Goal: Task Accomplishment & Management: Complete application form

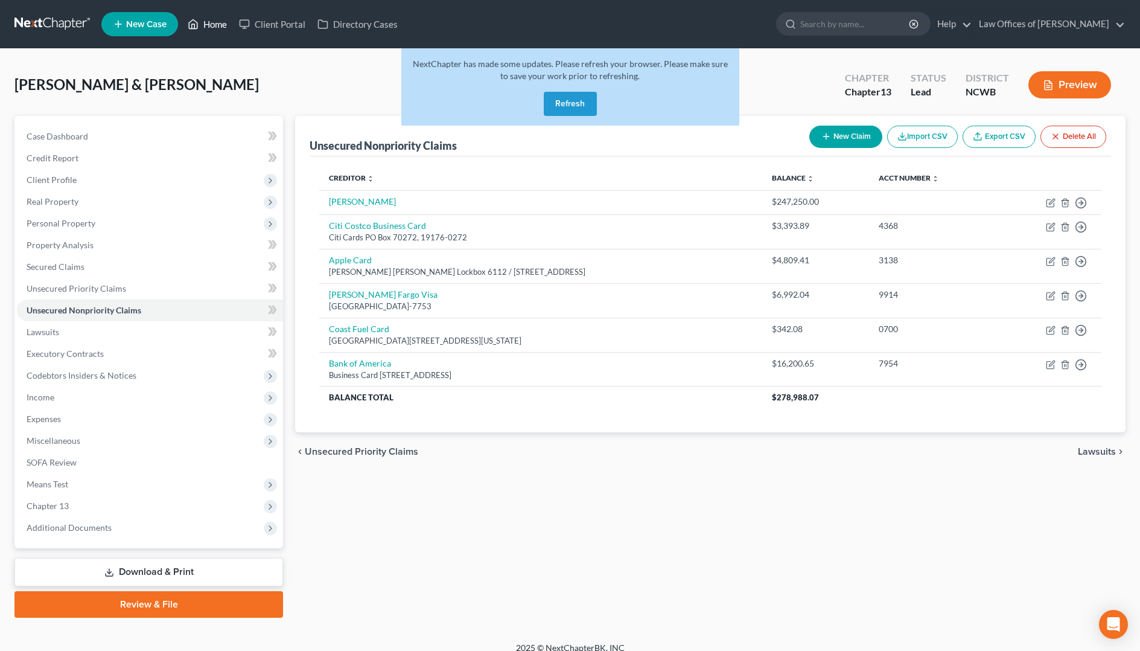
click at [201, 25] on link "Home" at bounding box center [207, 24] width 51 height 22
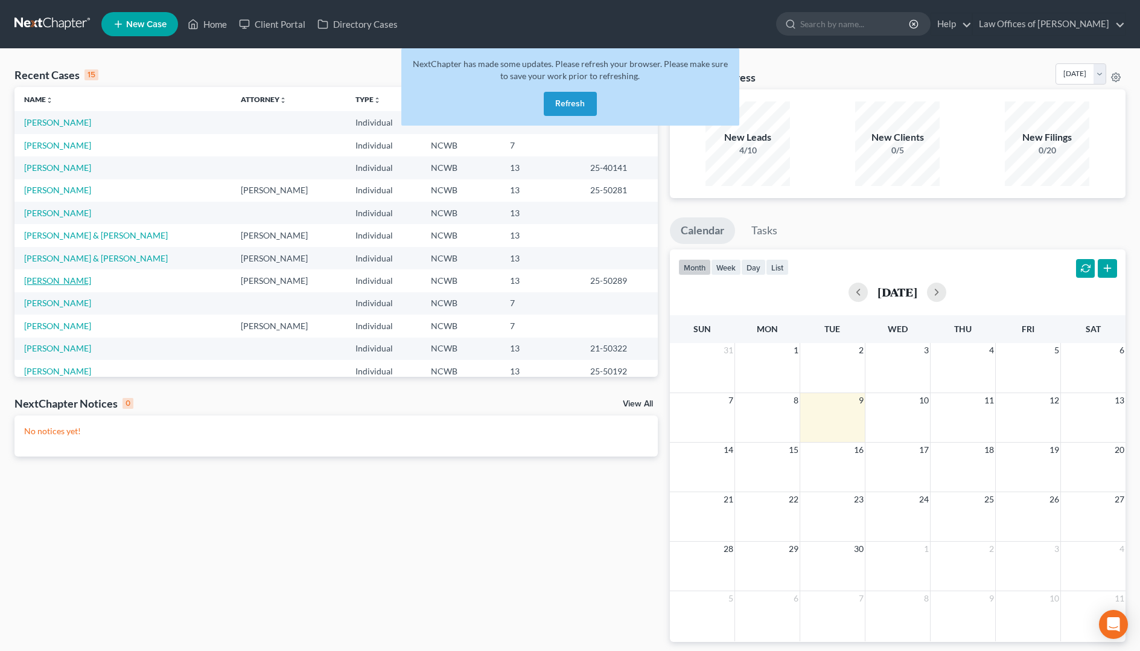
click at [91, 282] on link "[PERSON_NAME]" at bounding box center [57, 280] width 67 height 10
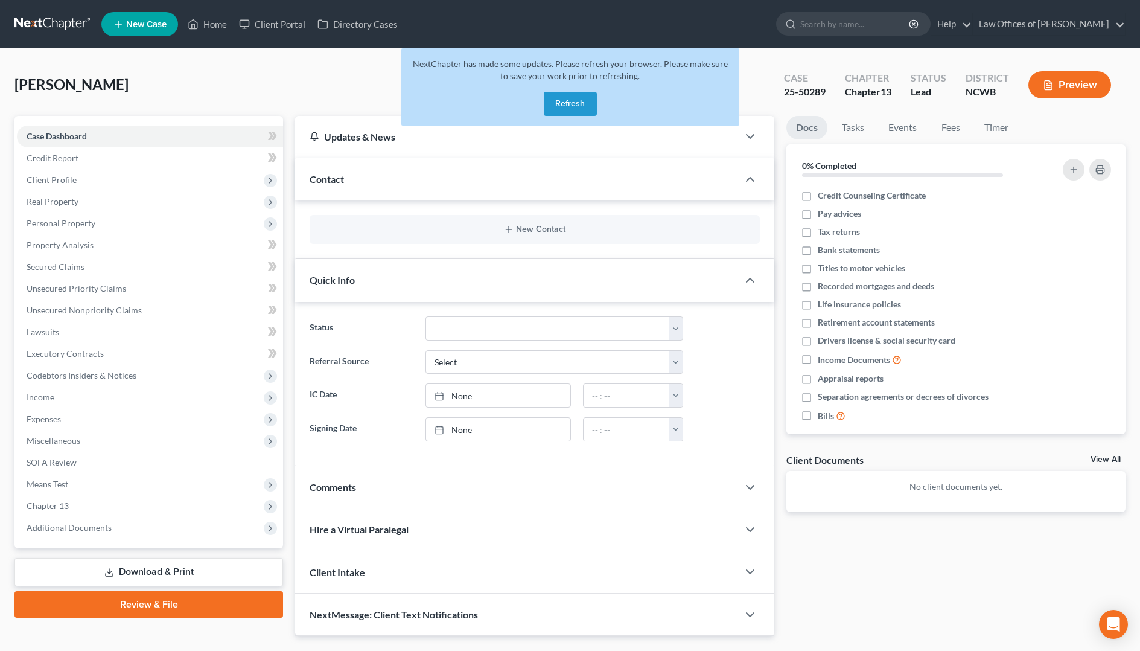
click at [570, 103] on button "Refresh" at bounding box center [570, 104] width 53 height 24
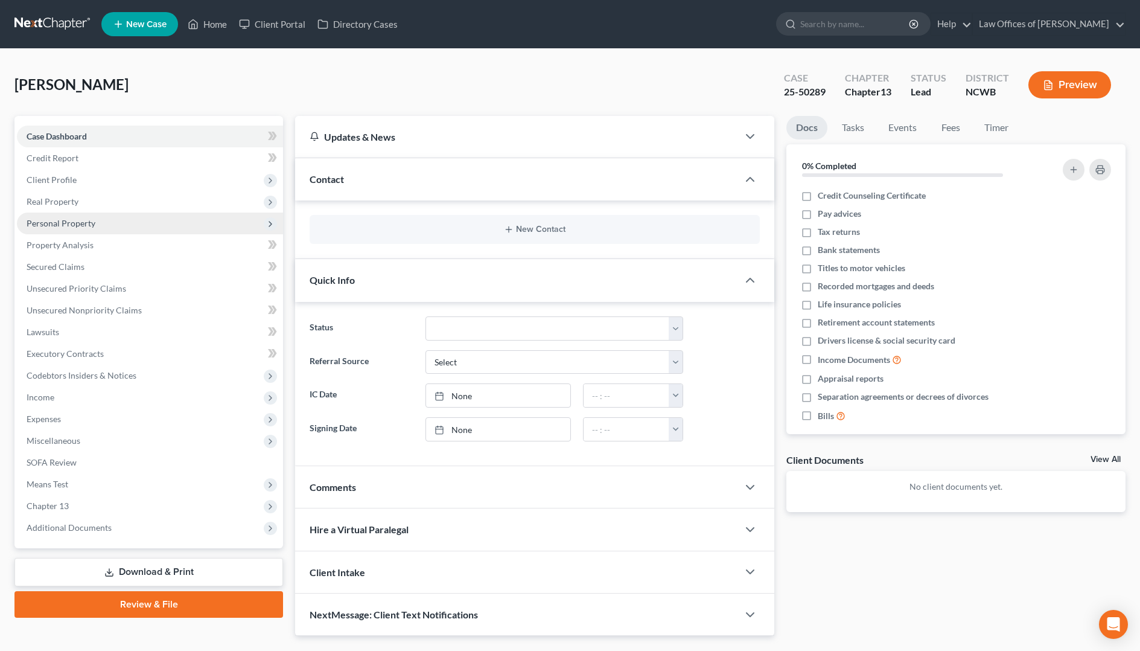
click at [57, 222] on span "Personal Property" at bounding box center [61, 223] width 69 height 10
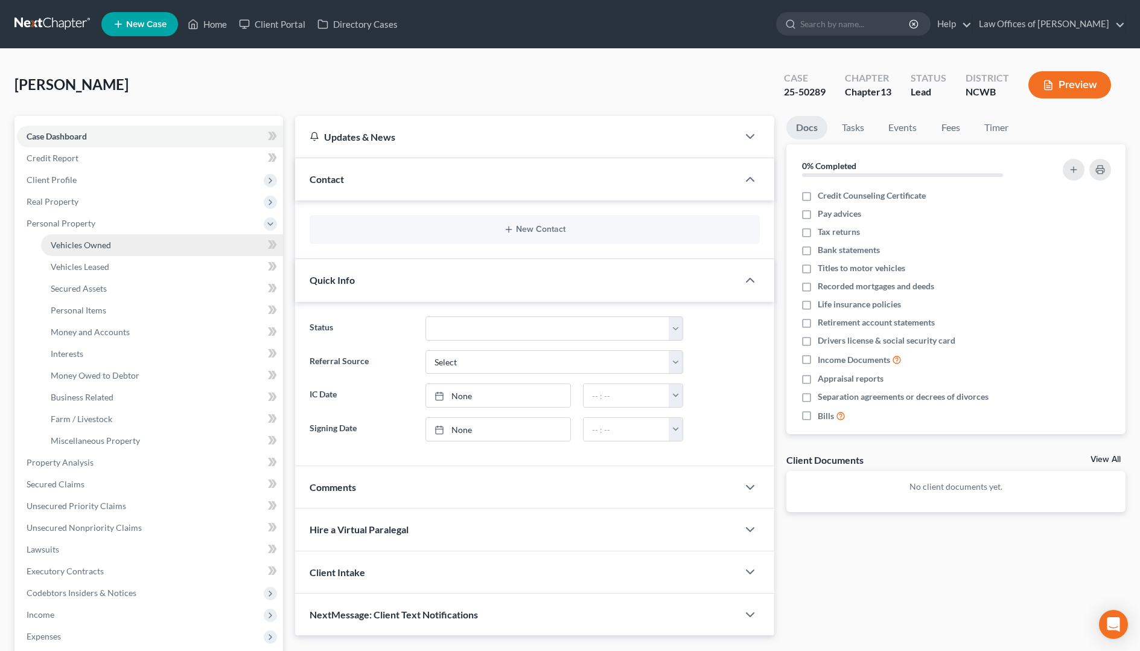
click at [65, 244] on span "Vehicles Owned" at bounding box center [81, 245] width 60 height 10
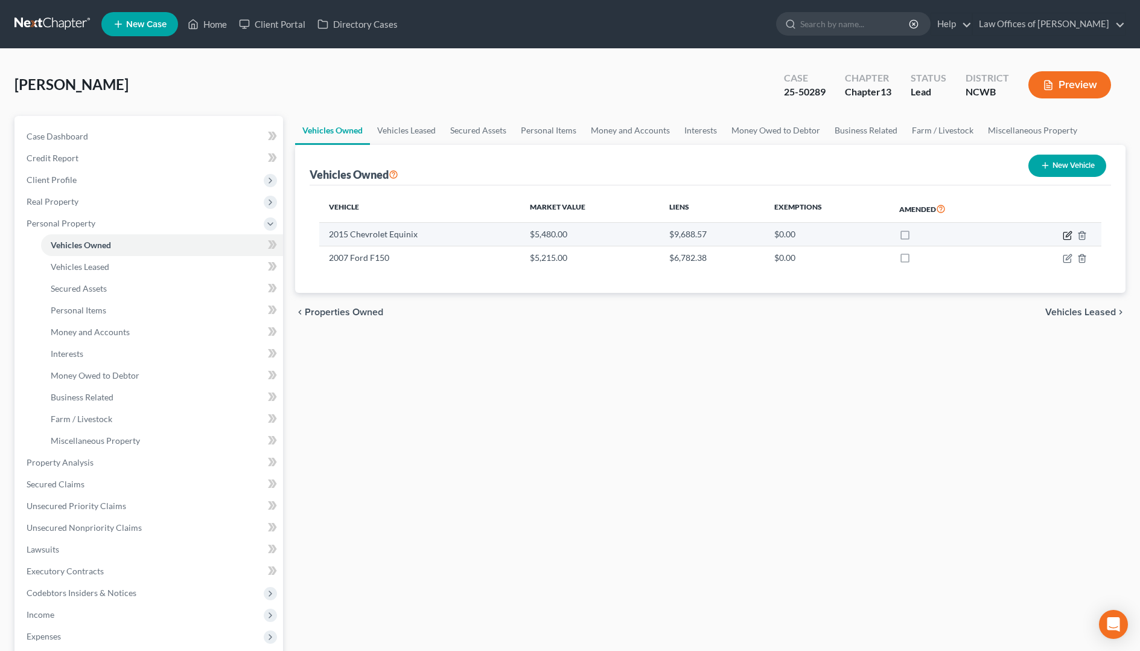
click at [1067, 234] on icon "button" at bounding box center [1068, 236] width 10 height 10
select select "0"
select select "11"
select select "0"
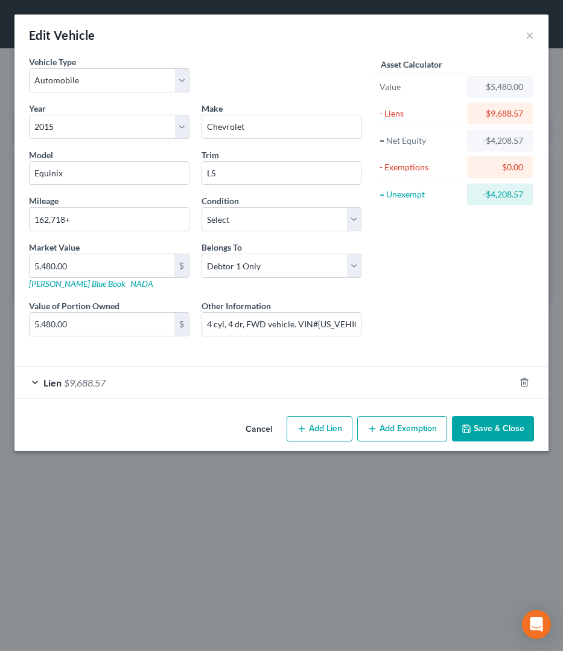
click at [475, 427] on button "Save & Close" at bounding box center [493, 428] width 82 height 25
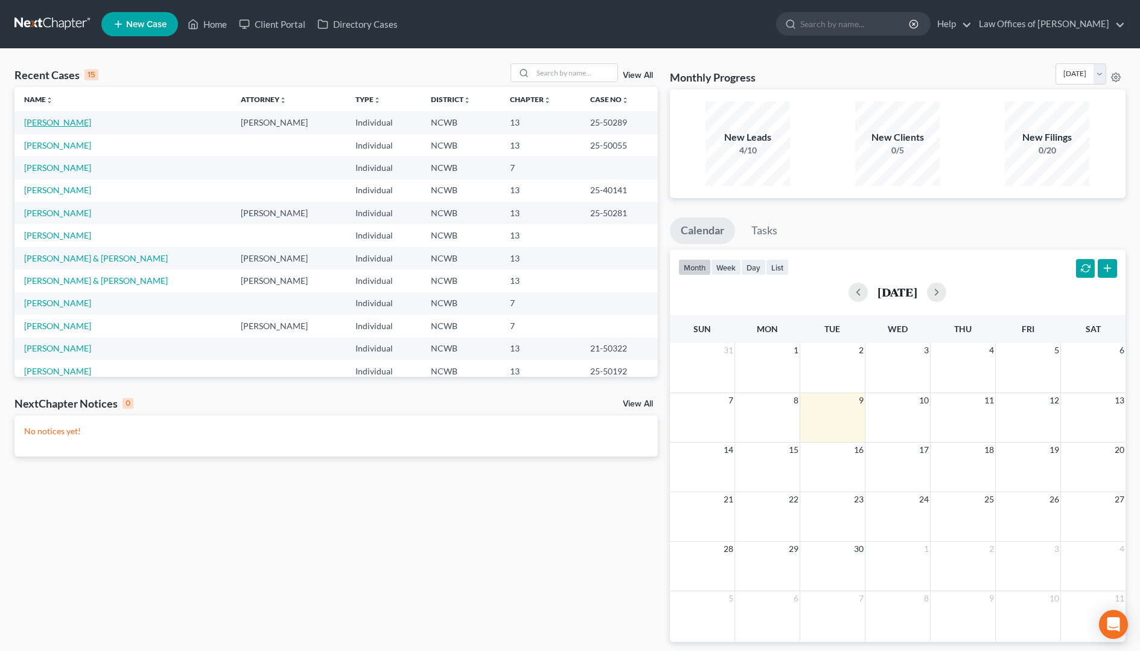
click at [63, 123] on link "[PERSON_NAME]" at bounding box center [57, 122] width 67 height 10
select select "4"
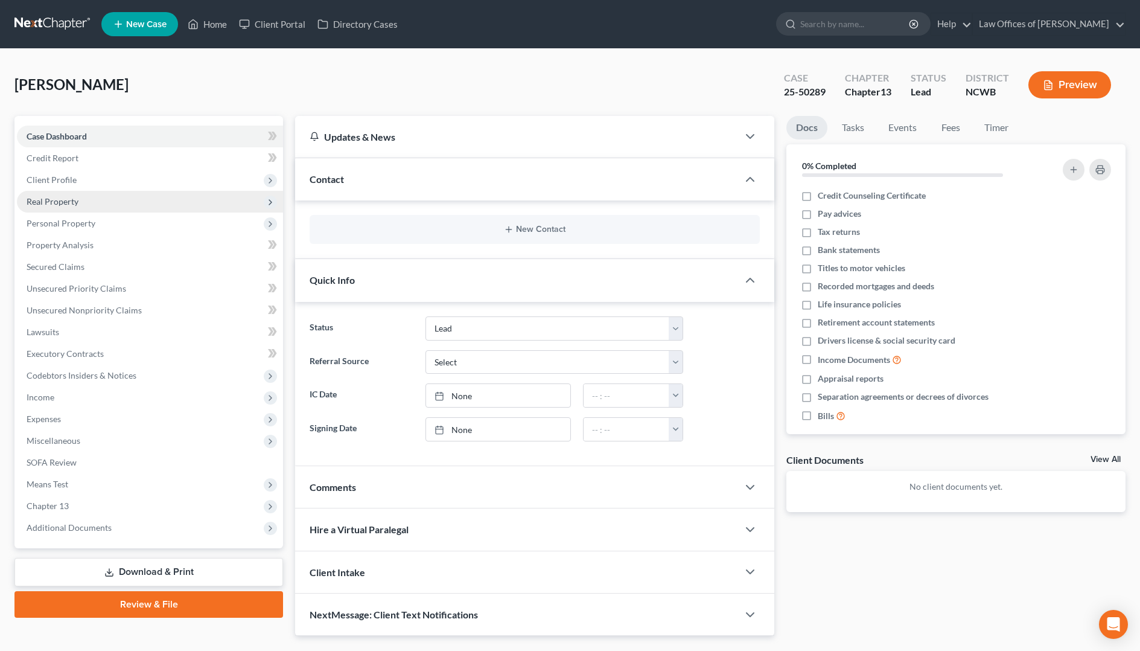
click at [63, 202] on span "Real Property" at bounding box center [53, 201] width 52 height 10
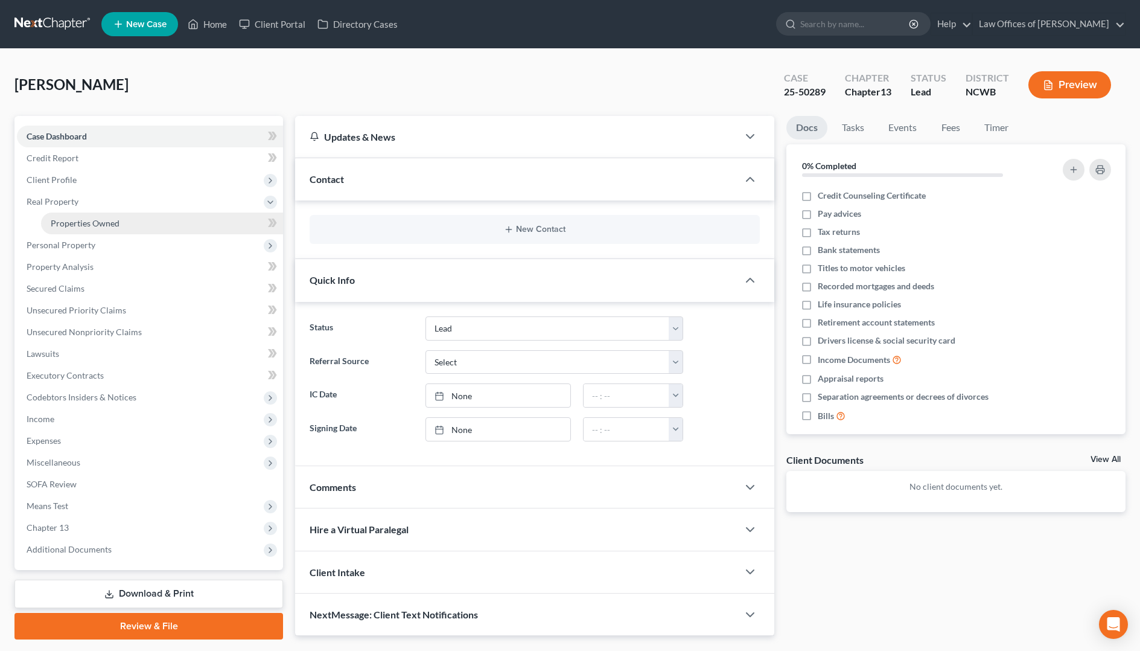
click at [63, 222] on span "Properties Owned" at bounding box center [85, 223] width 69 height 10
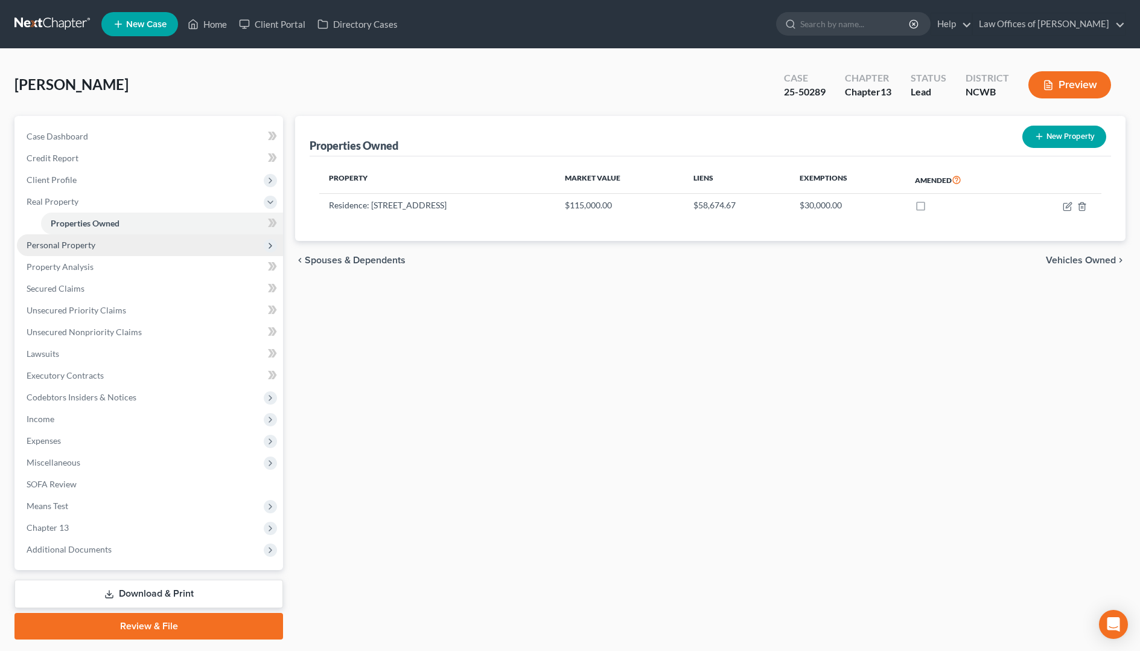
click at [63, 246] on span "Personal Property" at bounding box center [61, 245] width 69 height 10
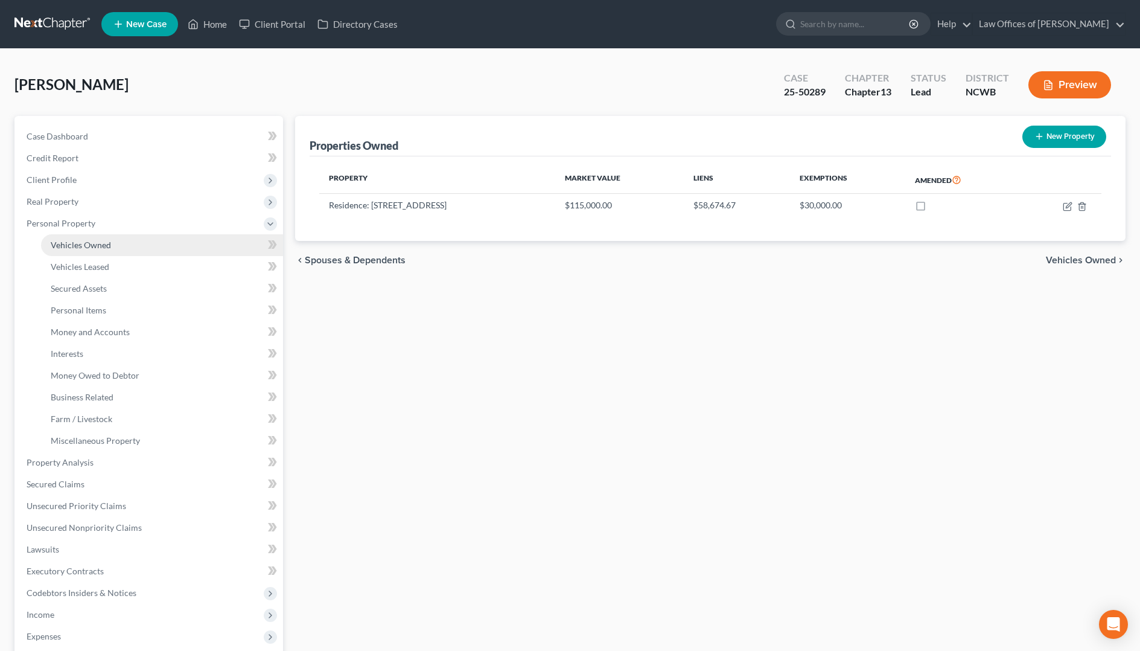
click at [69, 247] on span "Vehicles Owned" at bounding box center [81, 245] width 60 height 10
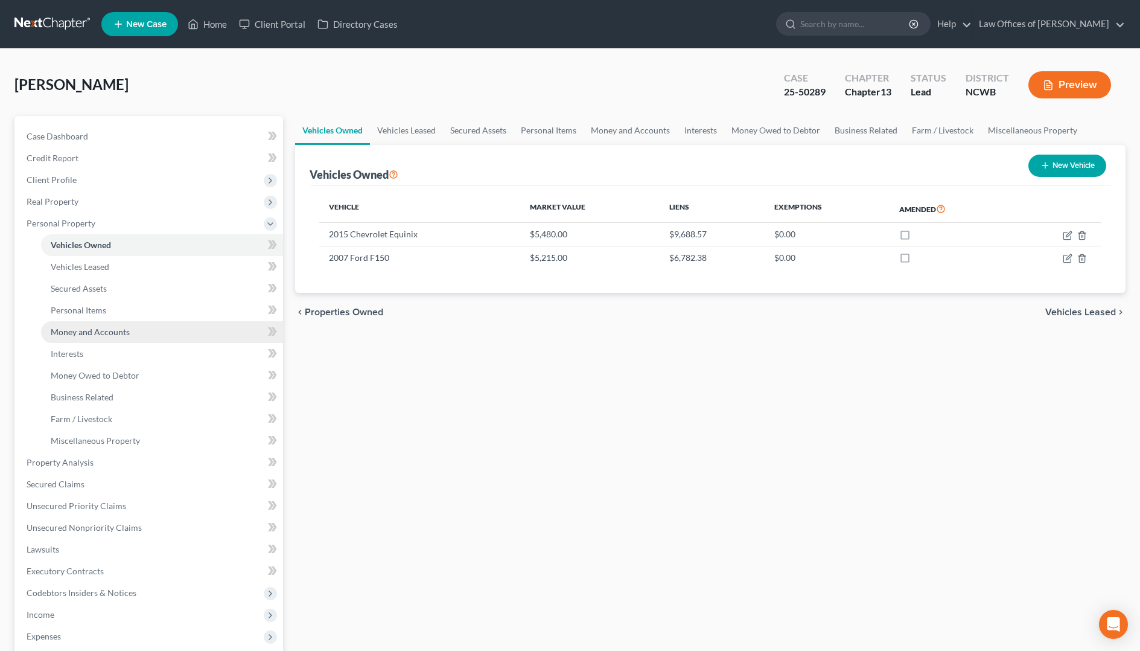
click at [83, 334] on span "Money and Accounts" at bounding box center [90, 332] width 79 height 10
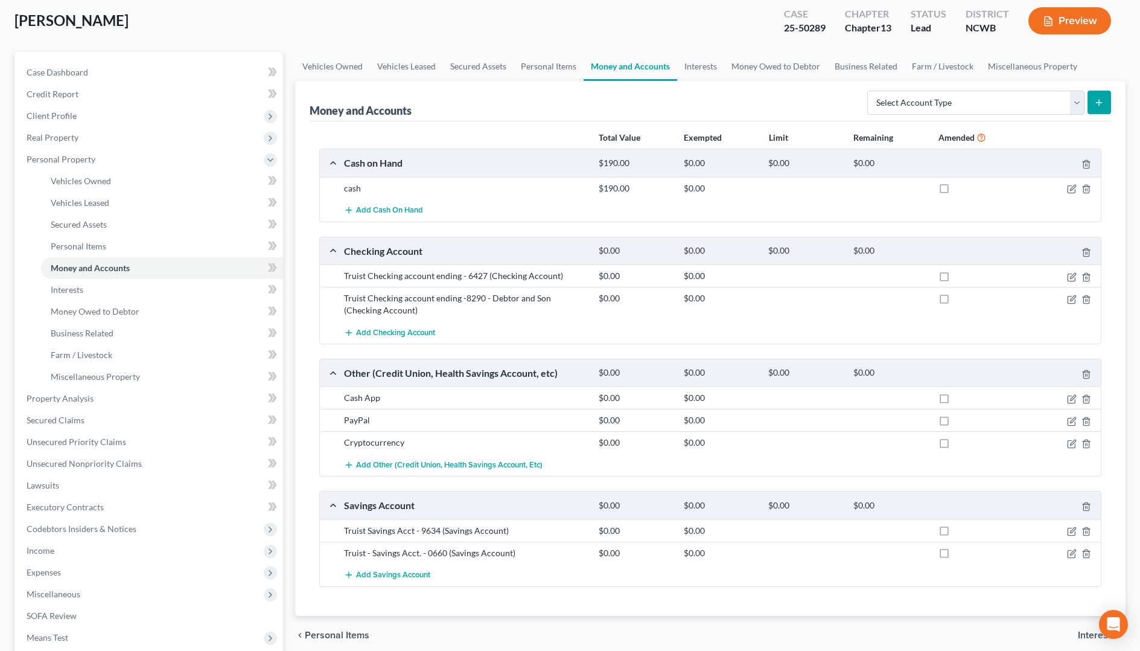
scroll to position [121, 0]
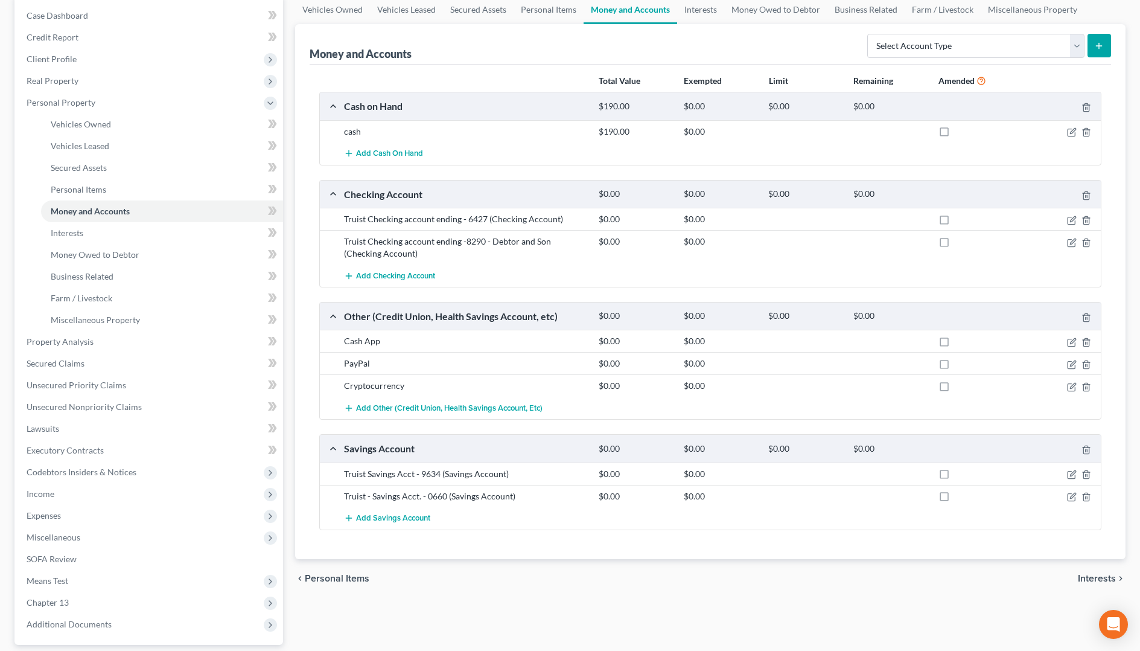
click at [1099, 575] on span "Interests" at bounding box center [1097, 578] width 38 height 10
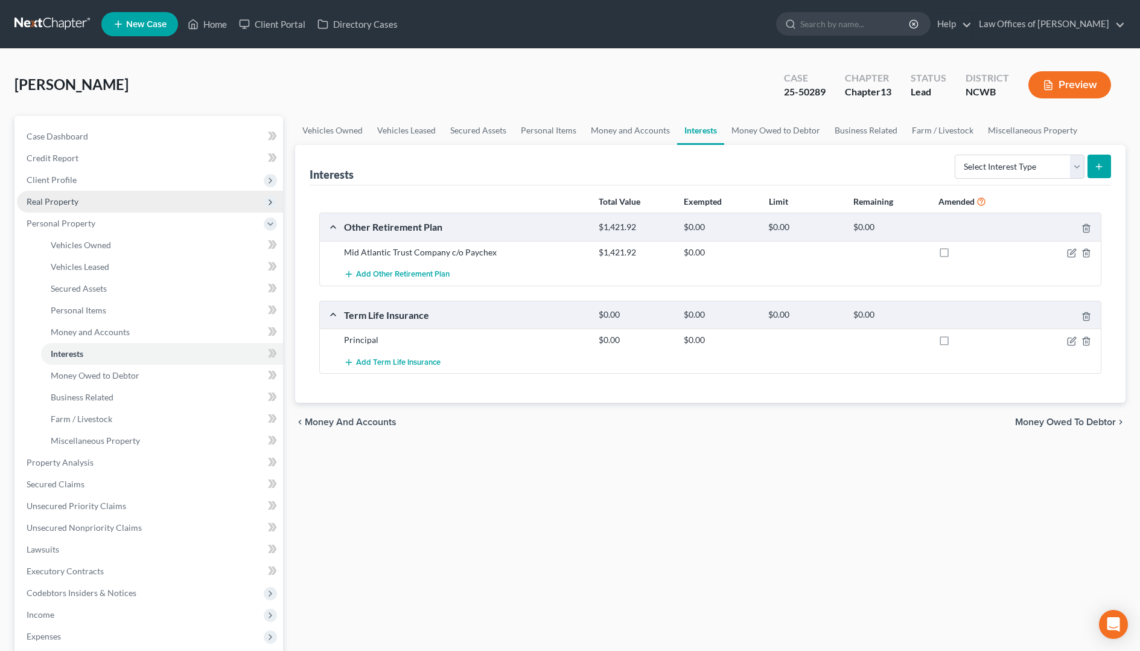
click at [49, 206] on span "Real Property" at bounding box center [53, 201] width 52 height 10
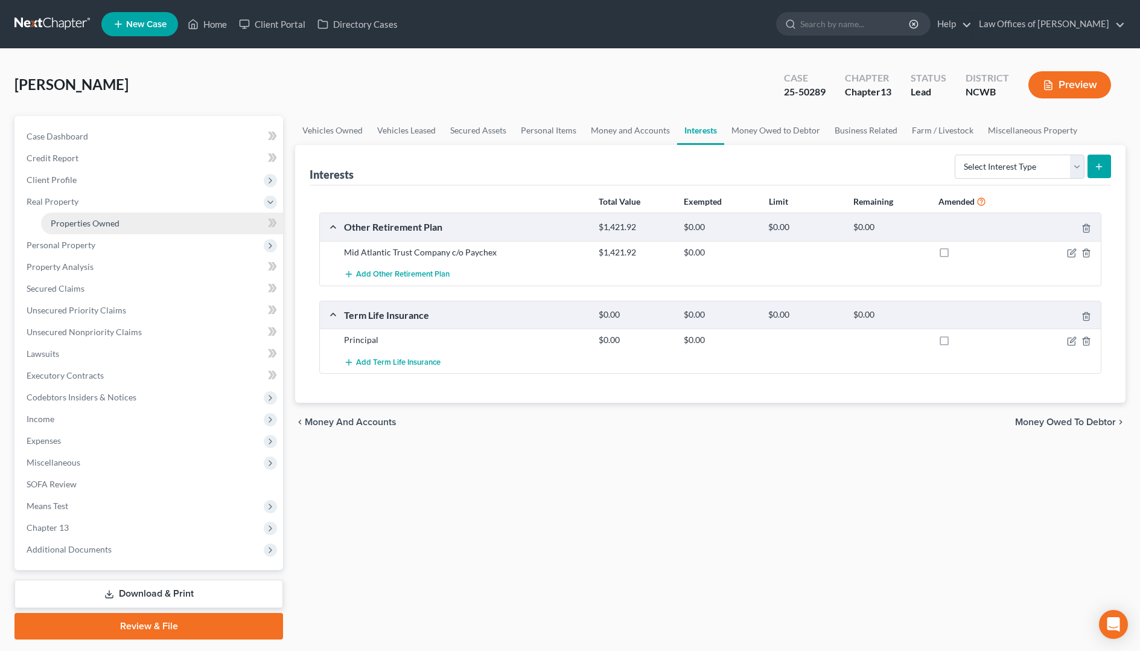
click at [119, 227] on link "Properties Owned" at bounding box center [162, 223] width 242 height 22
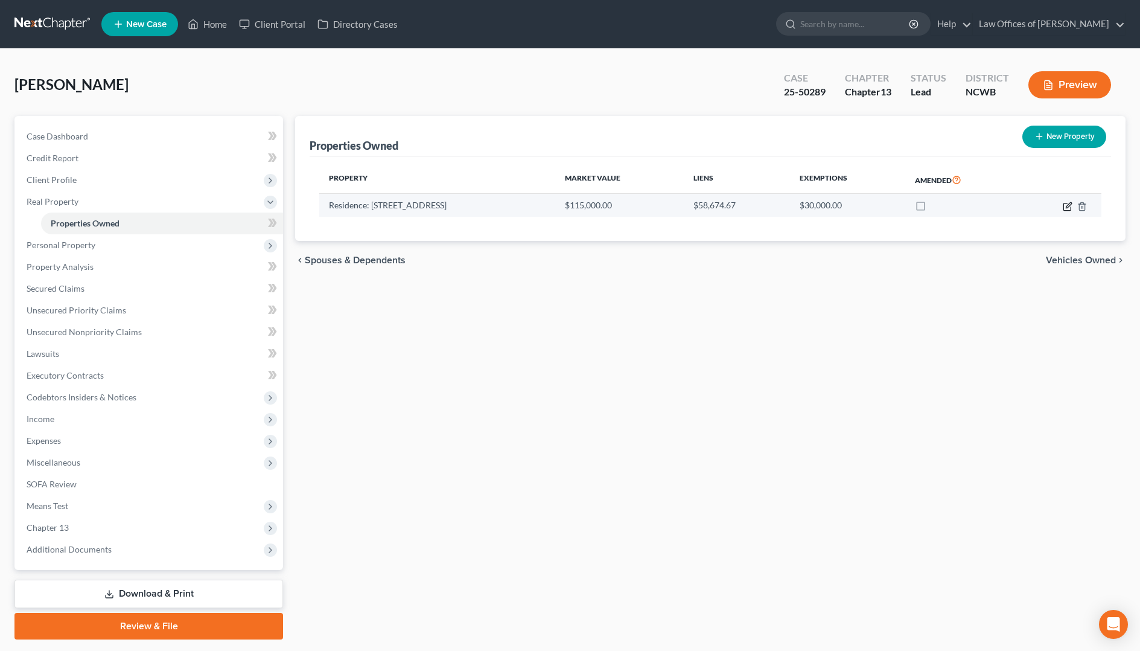
click at [1065, 208] on icon "button" at bounding box center [1068, 207] width 10 height 10
select select "28"
select select "3"
select select "1"
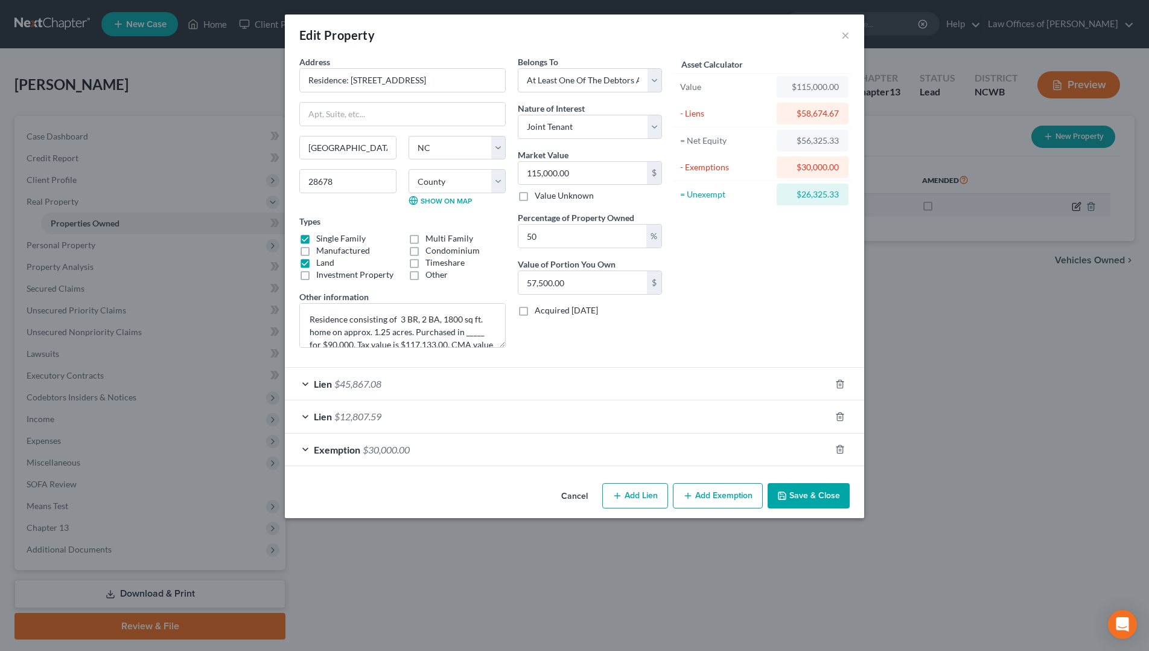
click at [1069, 208] on div "Edit Property × Address * Residence: [GEOGRAPHIC_DATA] [GEOGRAPHIC_DATA] [US_ST…" at bounding box center [574, 325] width 1149 height 651
click at [806, 500] on button "Save & Close" at bounding box center [809, 495] width 82 height 25
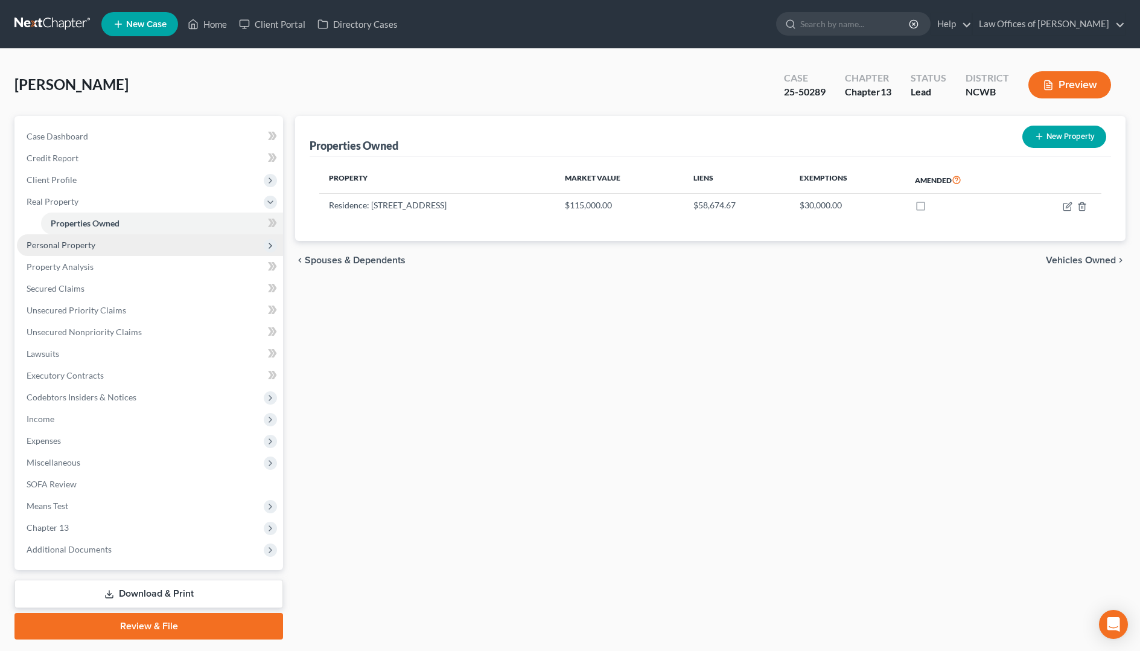
click at [87, 244] on span "Personal Property" at bounding box center [61, 245] width 69 height 10
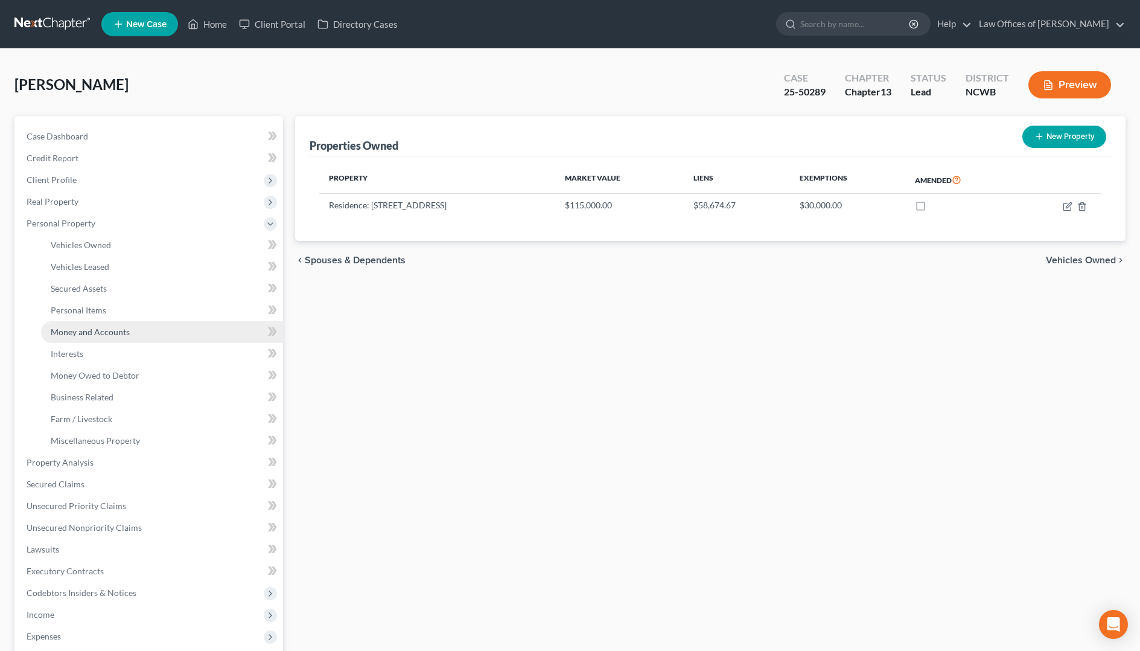
click at [82, 331] on span "Money and Accounts" at bounding box center [90, 332] width 79 height 10
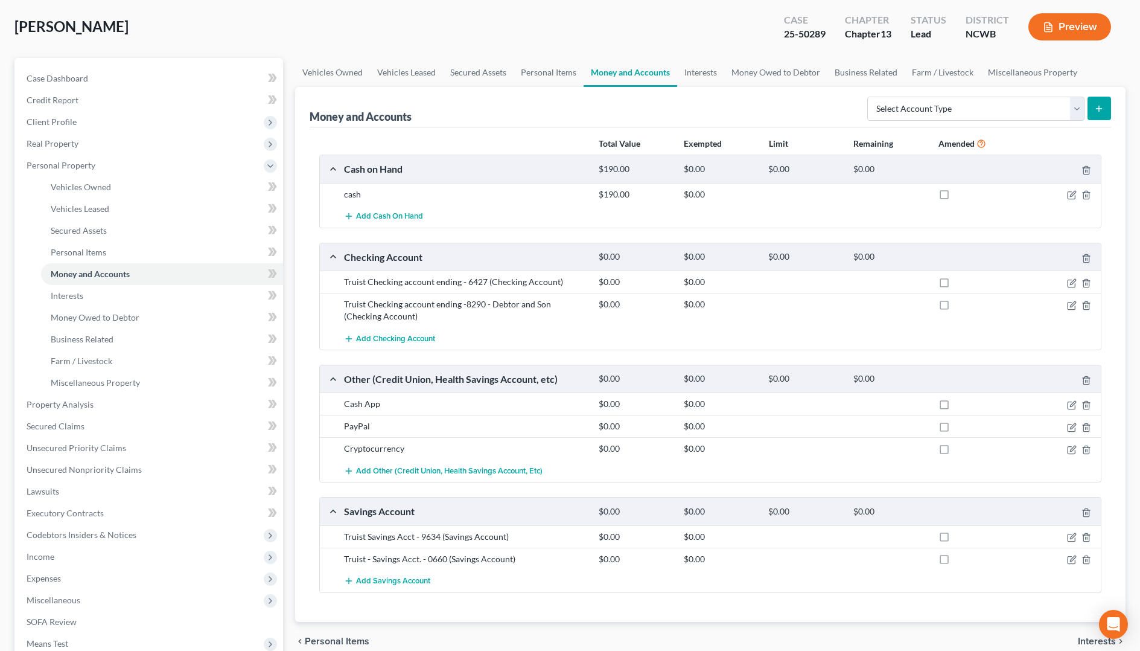
scroll to position [60, 0]
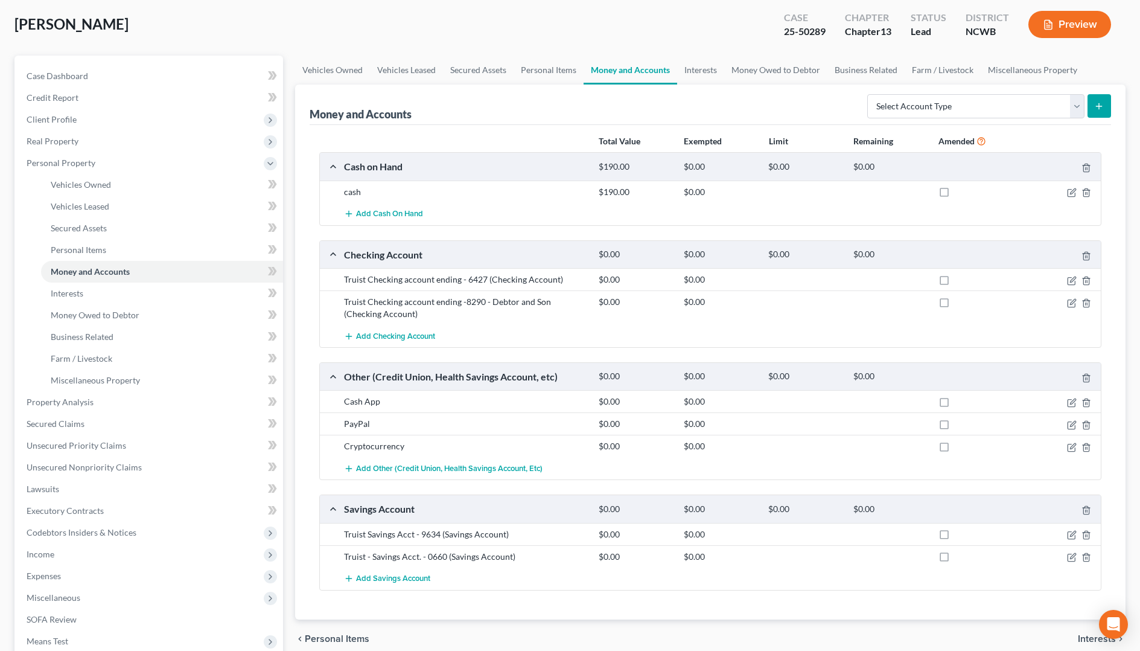
click at [1092, 641] on span "Interests" at bounding box center [1097, 639] width 38 height 10
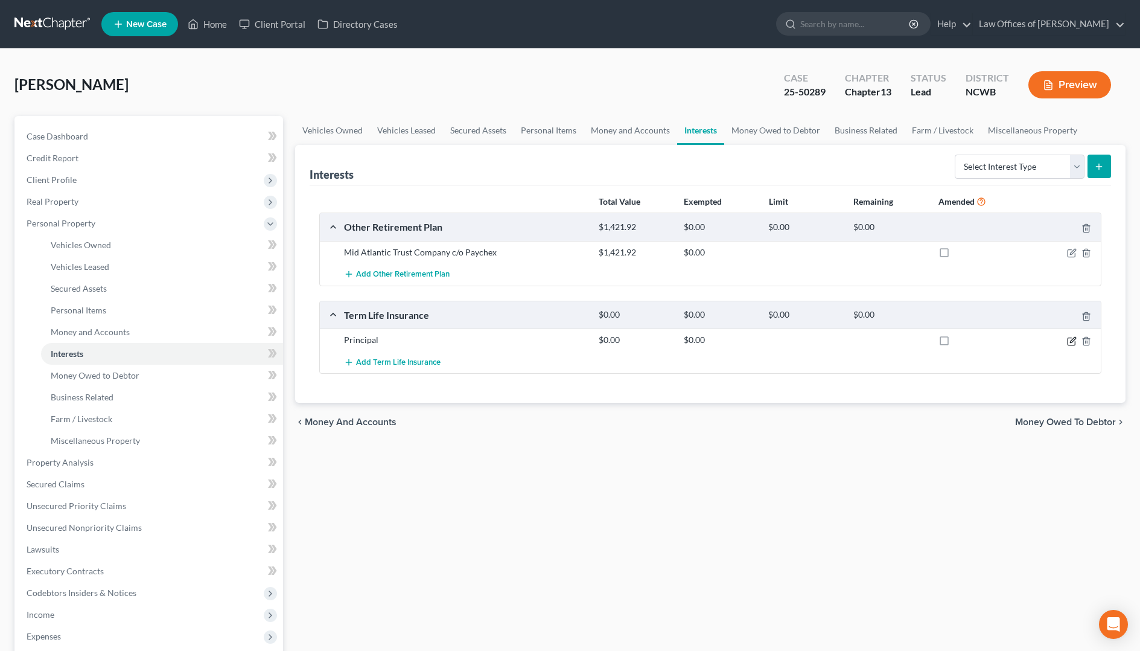
click at [1070, 342] on icon "button" at bounding box center [1072, 341] width 10 height 10
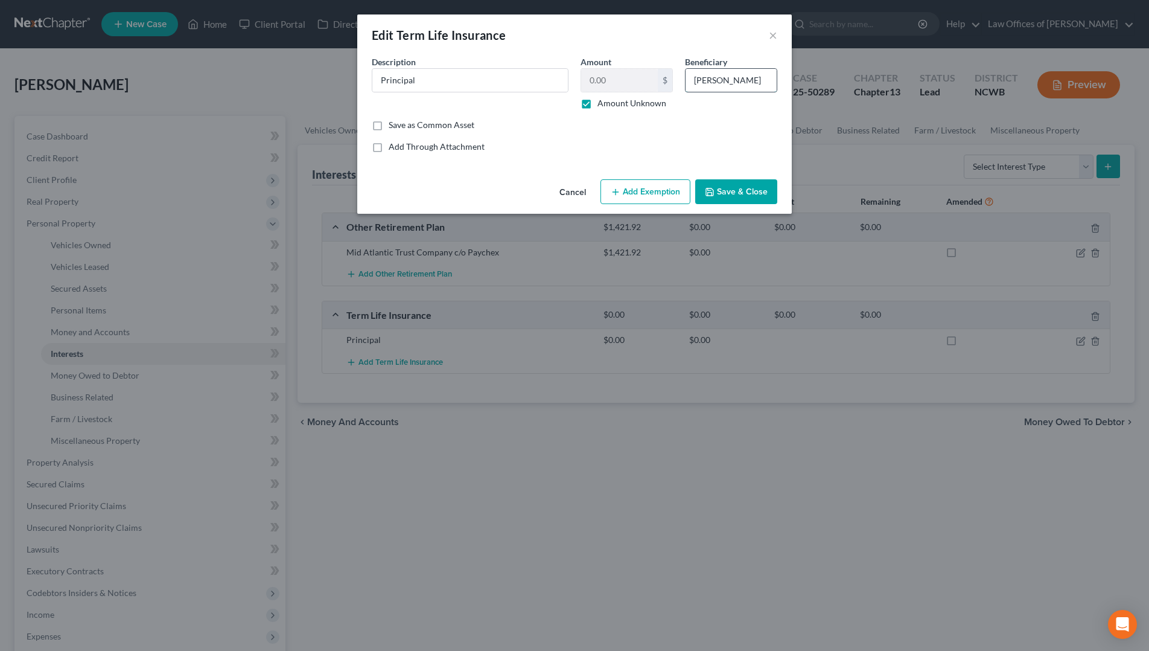
click at [729, 88] on input "[PERSON_NAME]" at bounding box center [731, 80] width 91 height 23
click at [773, 40] on button "×" at bounding box center [773, 35] width 8 height 14
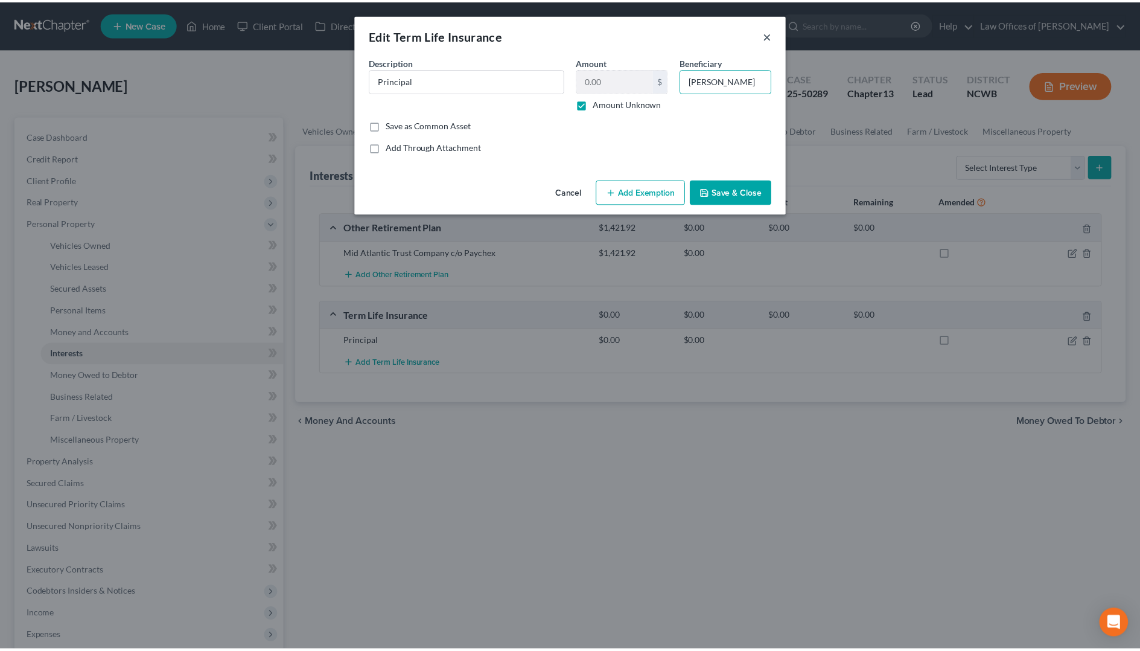
scroll to position [0, 0]
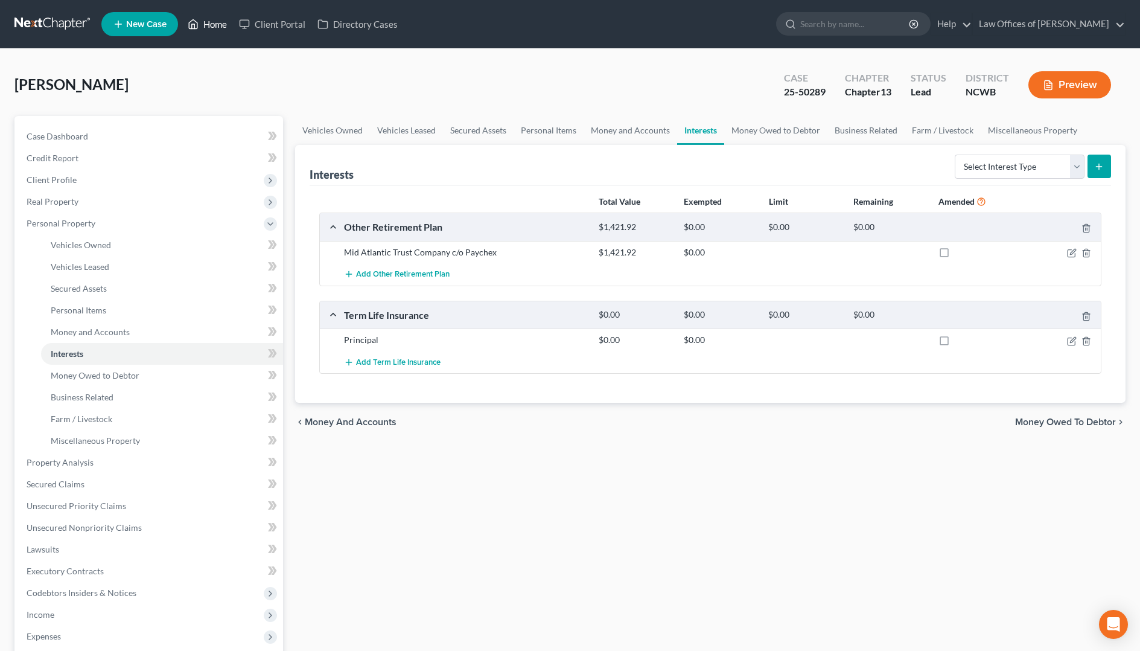
click at [217, 24] on link "Home" at bounding box center [207, 24] width 51 height 22
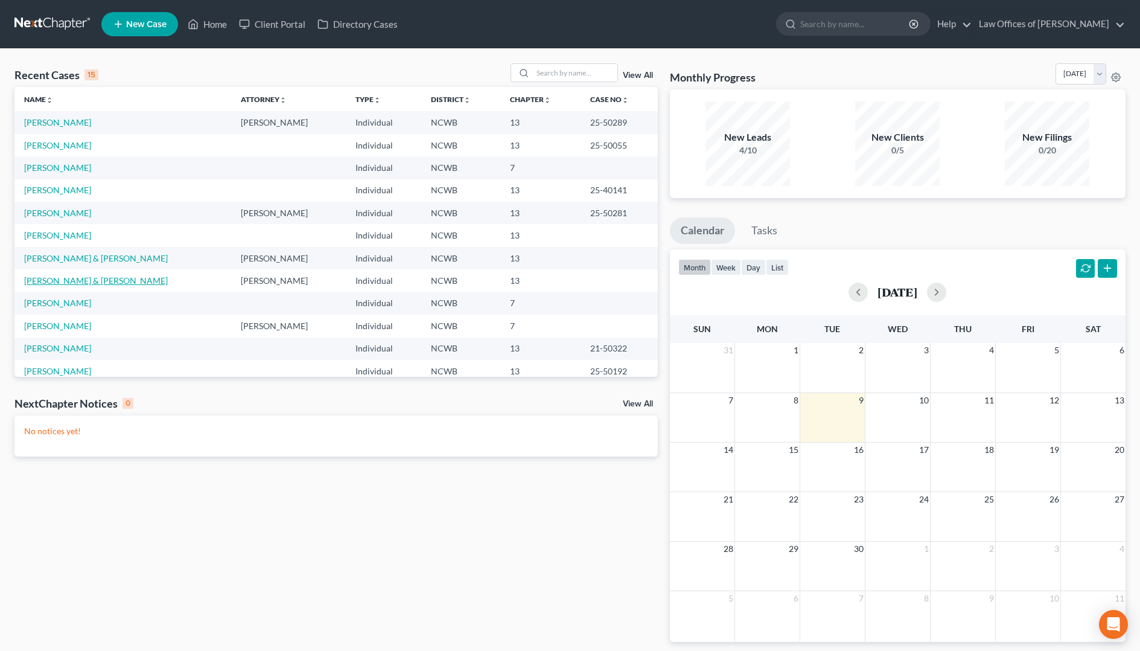
click at [53, 277] on link "[PERSON_NAME] & [PERSON_NAME]" at bounding box center [96, 280] width 144 height 10
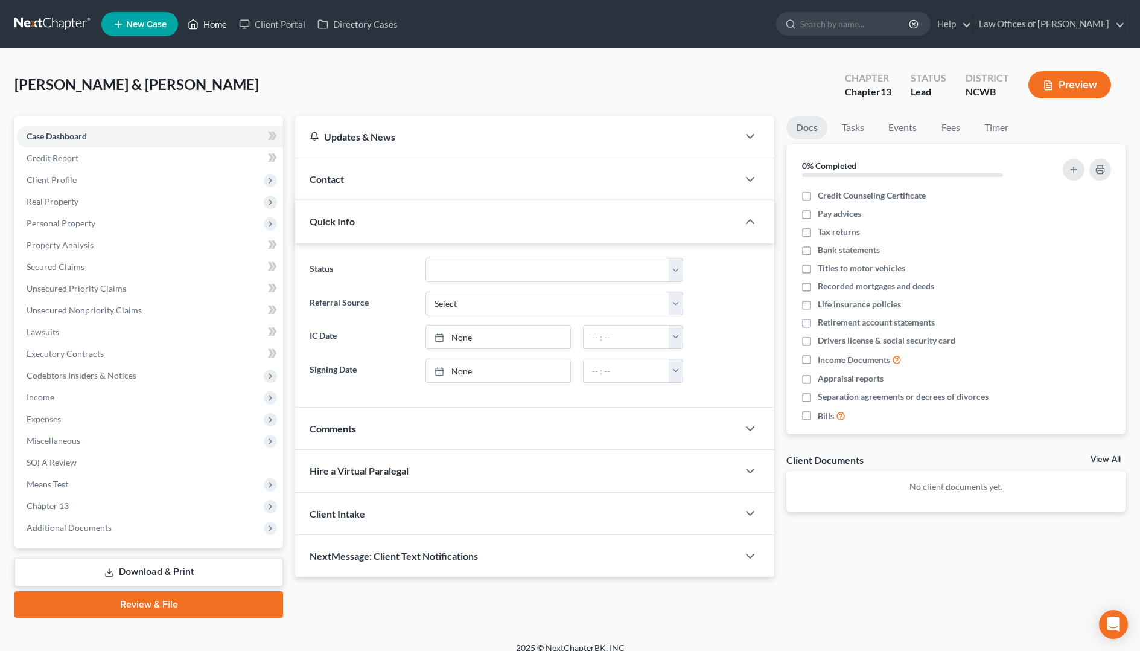
click at [204, 22] on link "Home" at bounding box center [207, 24] width 51 height 22
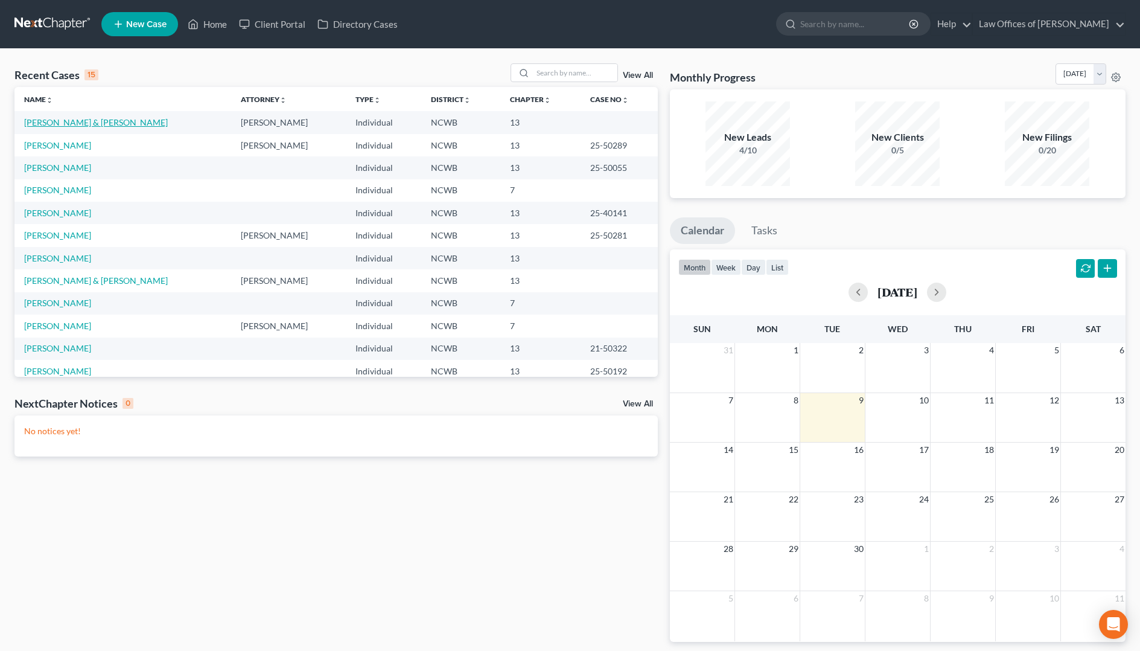
click at [52, 120] on link "[PERSON_NAME] & [PERSON_NAME]" at bounding box center [96, 122] width 144 height 10
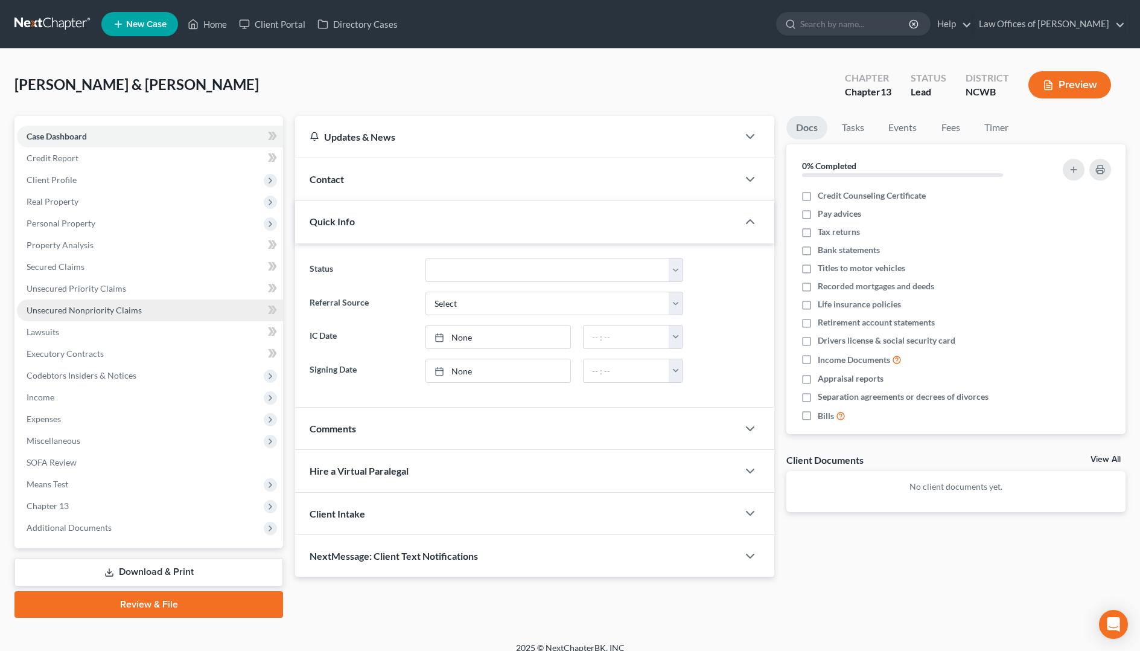
click at [86, 305] on span "Unsecured Nonpriority Claims" at bounding box center [84, 310] width 115 height 10
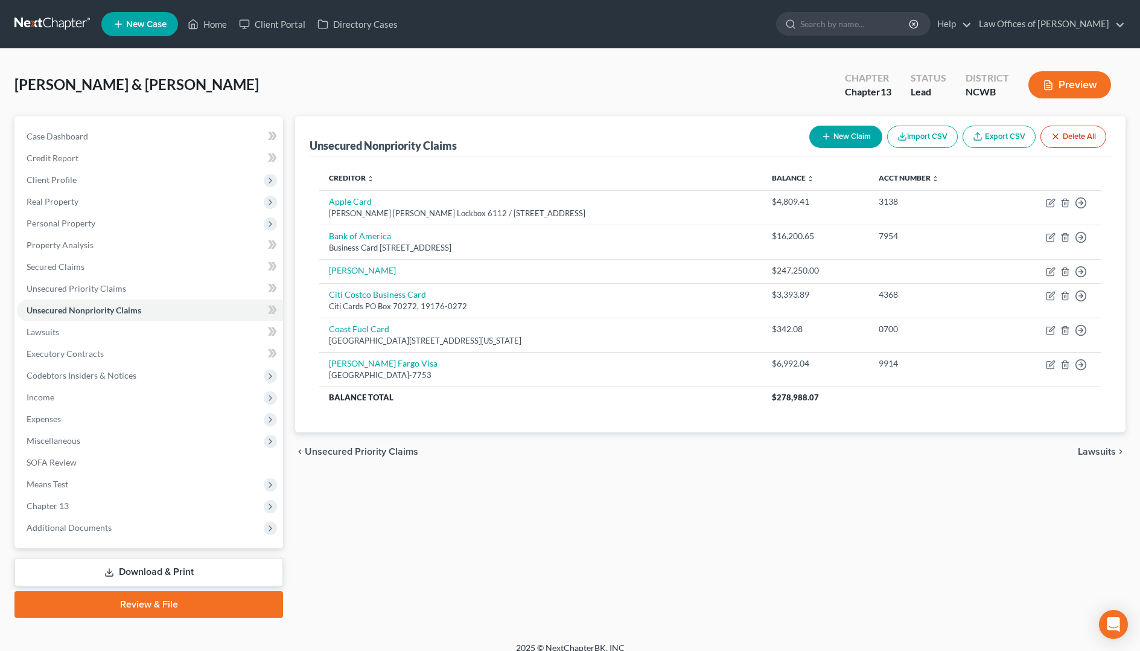
click at [852, 142] on button "New Claim" at bounding box center [845, 137] width 73 height 22
select select "2"
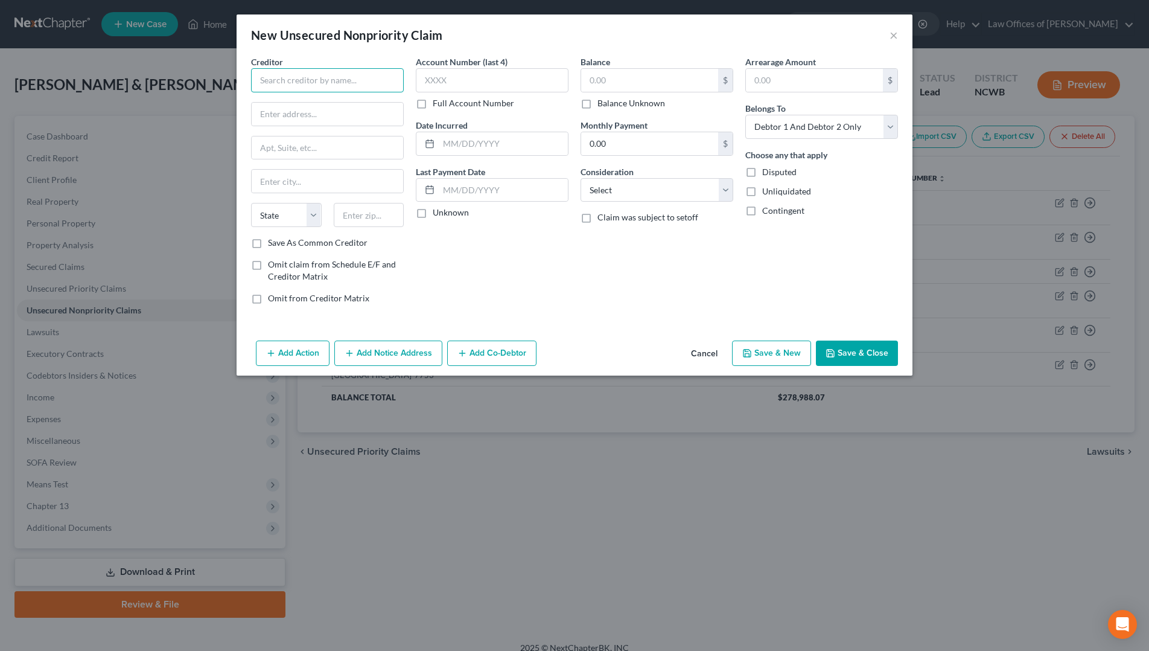
click at [365, 74] on input "text" at bounding box center [327, 80] width 153 height 24
type input "Amazon Prime Store Card"
type input "Synchrony Bank / Amazon"
type input "PO Box 71711"
type input "19176-1711"
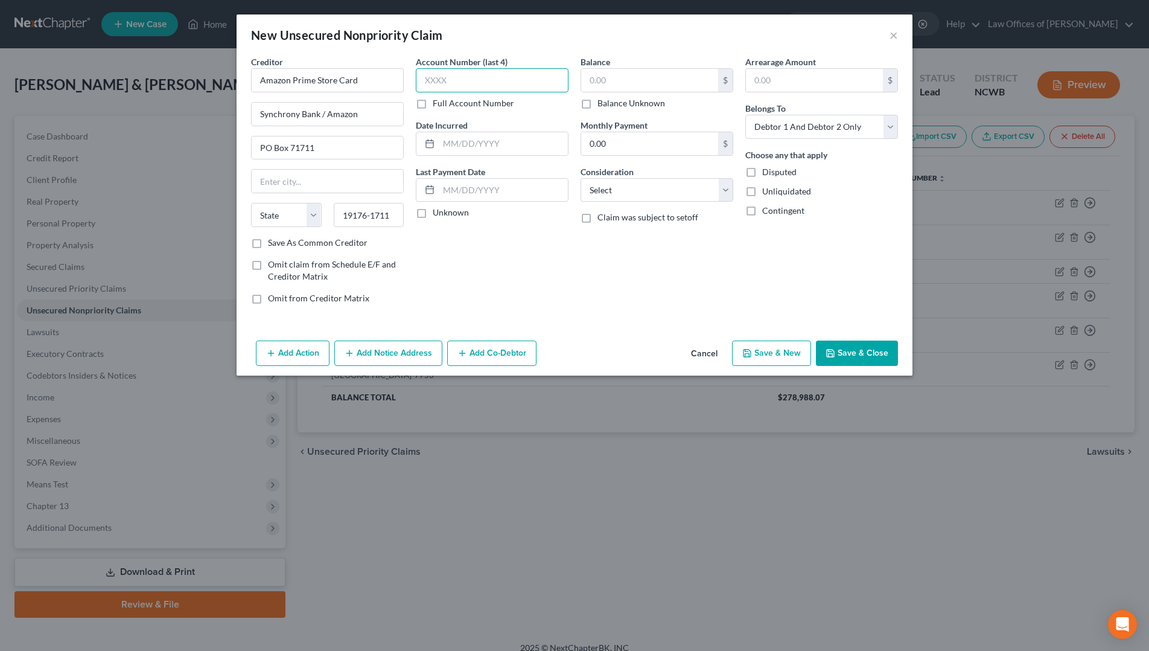
click at [497, 89] on input "text" at bounding box center [492, 80] width 153 height 24
click at [305, 180] on input "text" at bounding box center [328, 181] width 152 height 23
type input "[GEOGRAPHIC_DATA]"
click at [290, 215] on select "State [US_STATE] AK AR AZ CA CO CT DE DC [GEOGRAPHIC_DATA] [GEOGRAPHIC_DATA] GU…" at bounding box center [286, 215] width 71 height 24
select select "39"
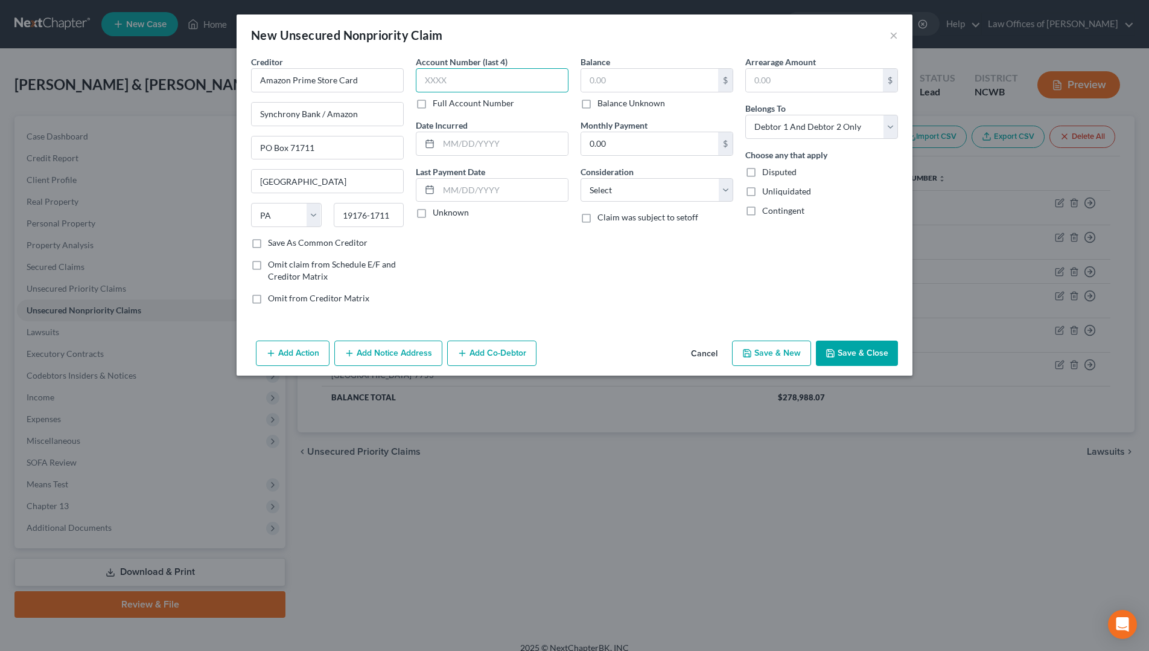
click at [495, 79] on input "text" at bounding box center [492, 80] width 153 height 24
type input "5933"
click at [630, 89] on input "text" at bounding box center [649, 80] width 137 height 23
type input "4,013.36"
click at [552, 152] on input "text" at bounding box center [503, 143] width 129 height 23
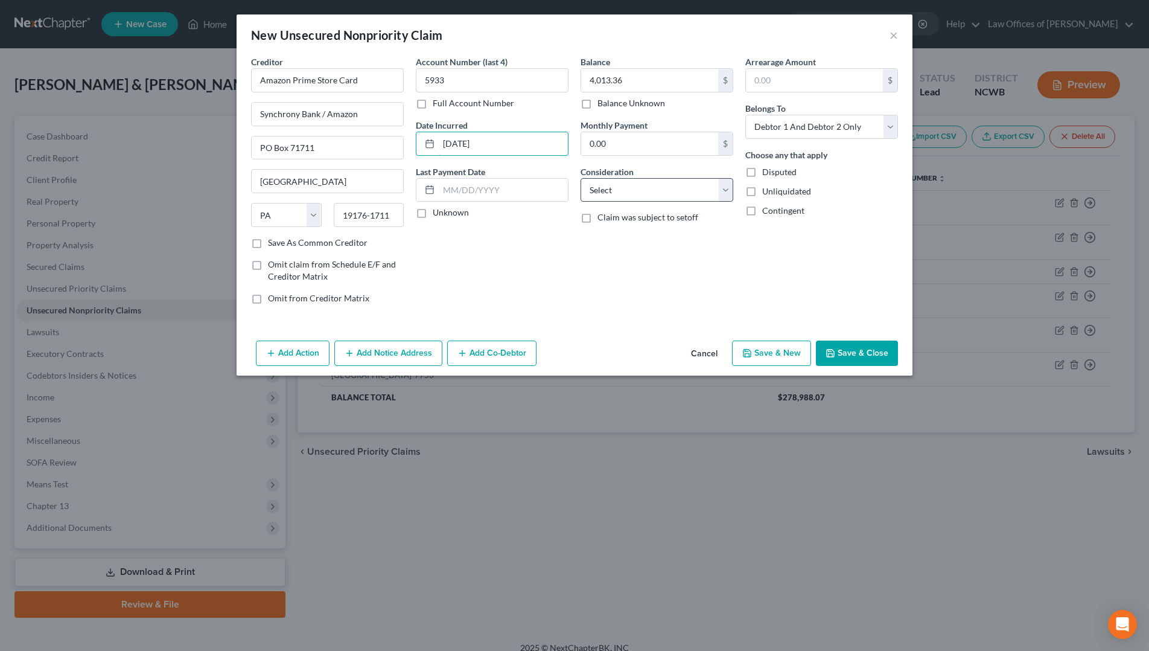
type input "[DATE]"
click at [653, 188] on select "Select Cable / Satellite Services Collection Agency Credit Card Debt Debt Couns…" at bounding box center [657, 190] width 153 height 24
select select "2"
click at [581, 178] on select "Select Cable / Satellite Services Collection Agency Credit Card Debt Debt Couns…" at bounding box center [657, 190] width 153 height 24
click at [800, 130] on select "Select Debtor 1 Only Debtor 2 Only Debtor 1 And Debtor 2 Only At Least One Of T…" at bounding box center [821, 127] width 153 height 24
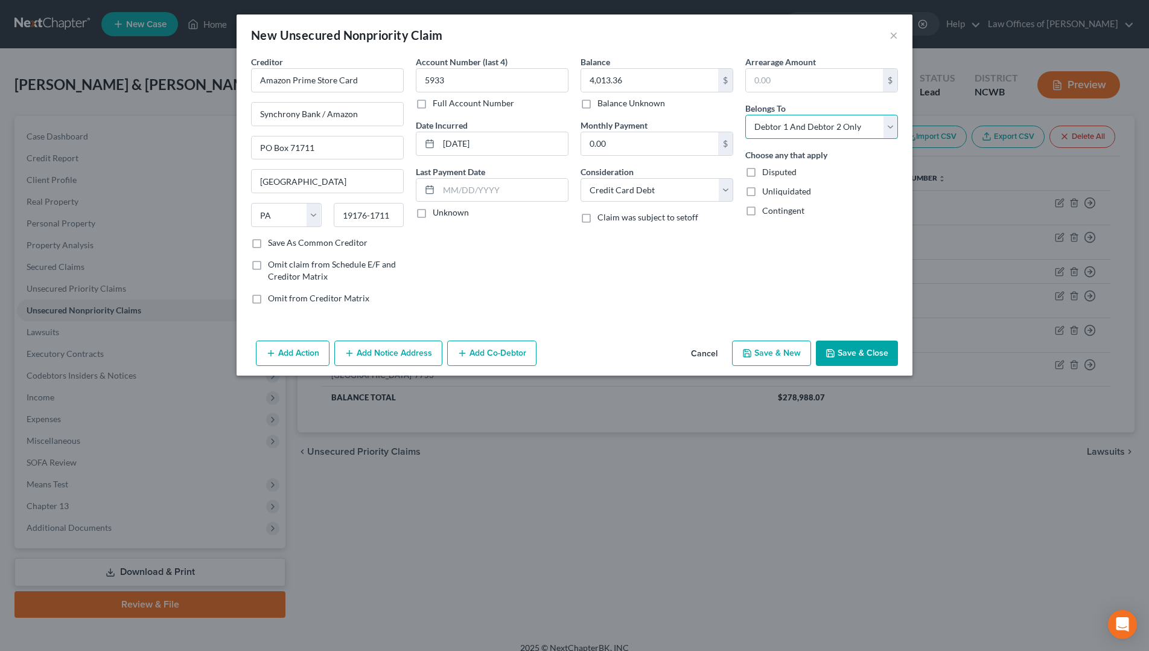
select select "1"
click at [745, 115] on select "Select Debtor 1 Only Debtor 2 Only Debtor 1 And Debtor 2 Only At Least One Of T…" at bounding box center [821, 127] width 153 height 24
click at [848, 354] on button "Save & Close" at bounding box center [857, 352] width 82 height 25
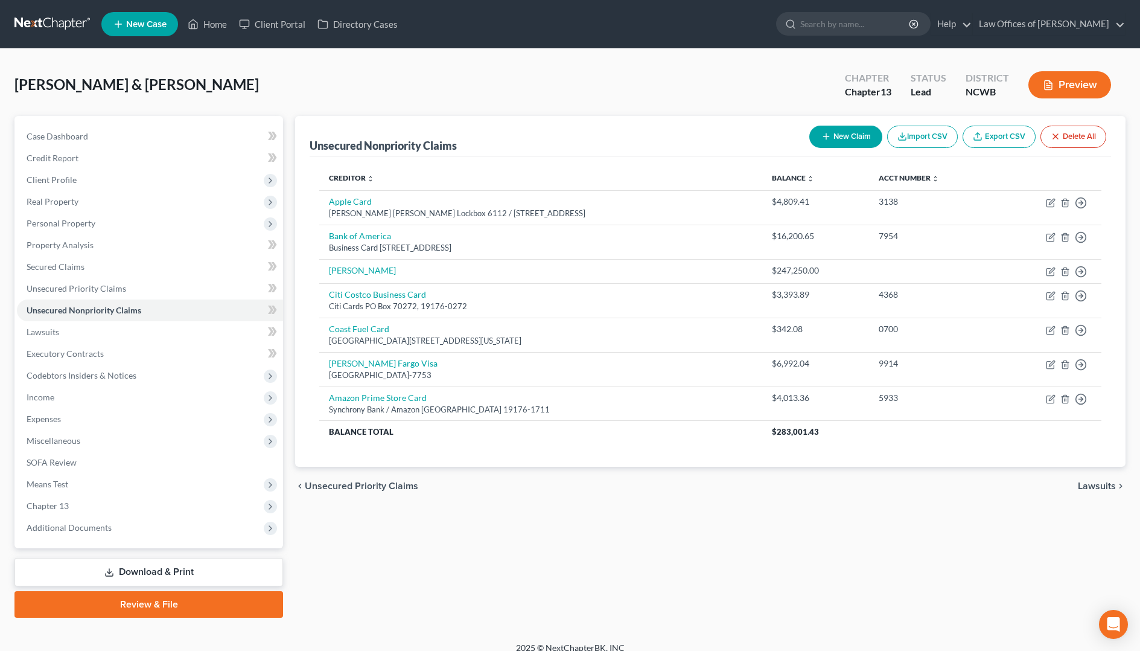
click at [854, 140] on button "New Claim" at bounding box center [845, 137] width 73 height 22
select select "2"
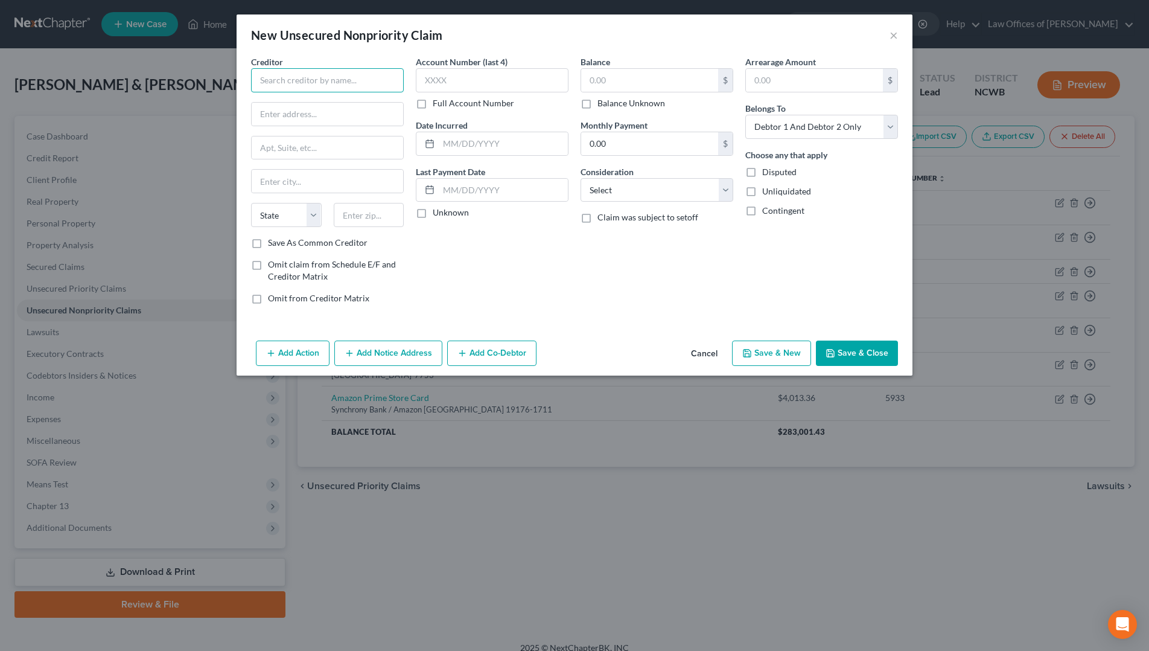
click at [374, 89] on input "text" at bounding box center [327, 80] width 153 height 24
type input "Apple / [PERSON_NAME] [PERSON_NAME]"
click at [263, 120] on input "text" at bounding box center [328, 114] width 152 height 23
type input "[STREET_ADDRESS]"
click at [311, 184] on input "text" at bounding box center [328, 181] width 152 height 23
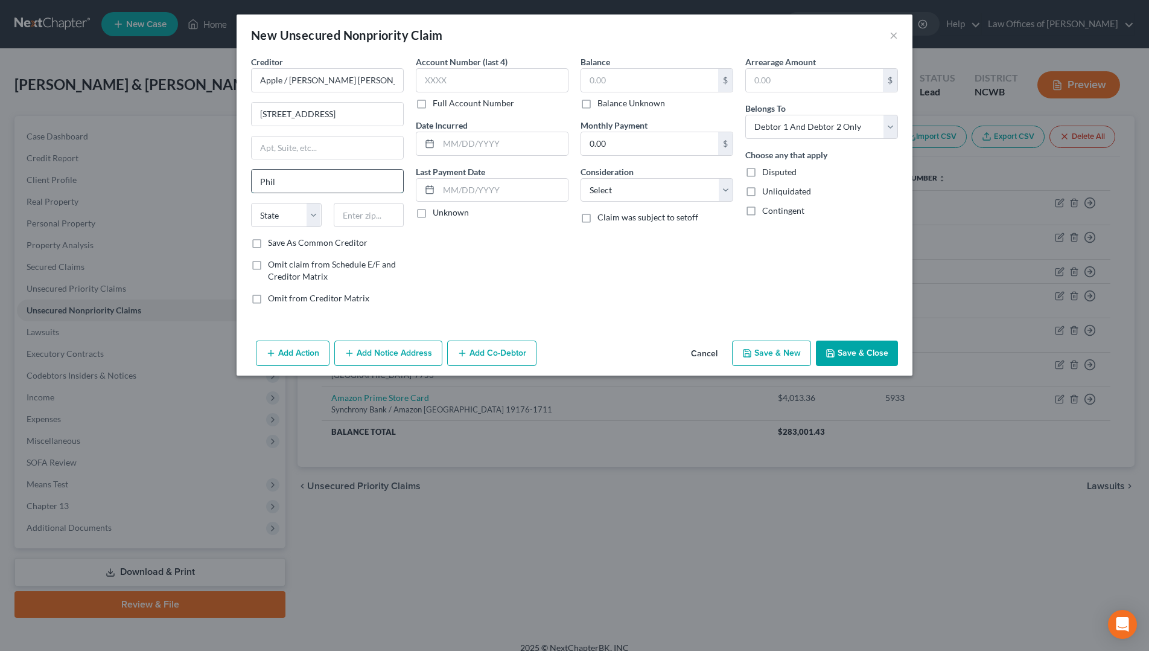
type input "[GEOGRAPHIC_DATA]"
click at [392, 222] on input "19101-7346" at bounding box center [369, 215] width 71 height 24
type input "19170-6112"
click at [284, 222] on select "State [US_STATE] AK AR AZ CA CO CT DE DC [GEOGRAPHIC_DATA] [GEOGRAPHIC_DATA] GU…" at bounding box center [286, 215] width 71 height 24
select select "39"
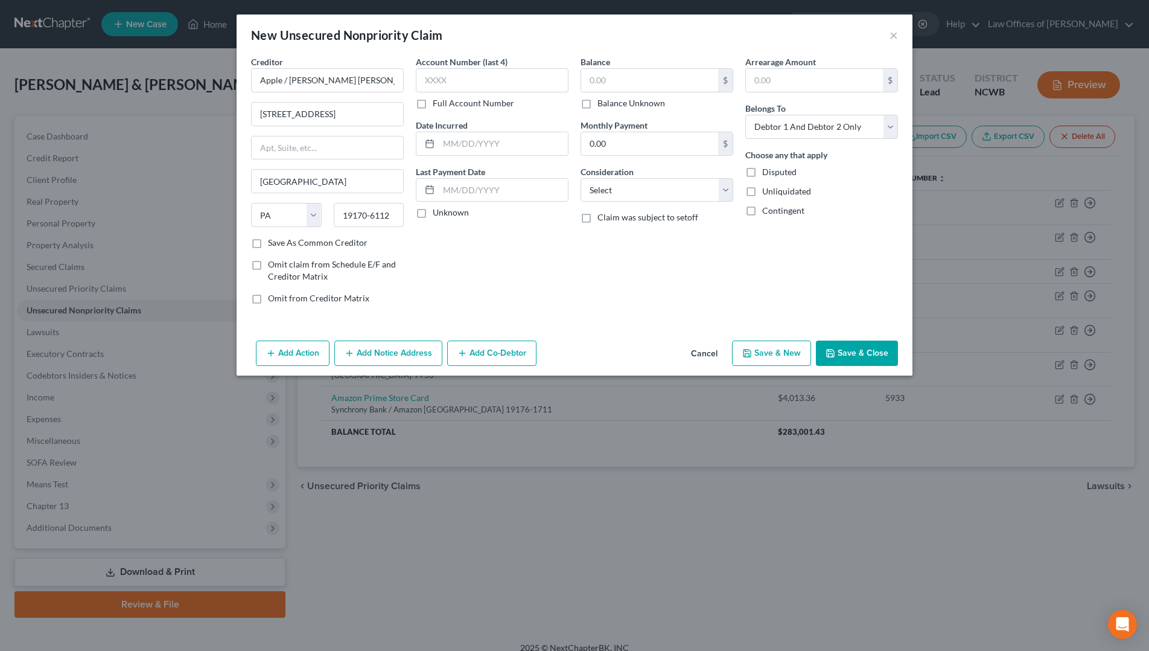
click at [430, 255] on div "Account Number (last 4) Full Account Number Date Incurred Last Payment Date Unk…" at bounding box center [492, 185] width 165 height 258
click at [450, 82] on input "text" at bounding box center [492, 80] width 153 height 24
type input "6183"
click at [617, 84] on input "text" at bounding box center [649, 80] width 137 height 23
type input "450.73"
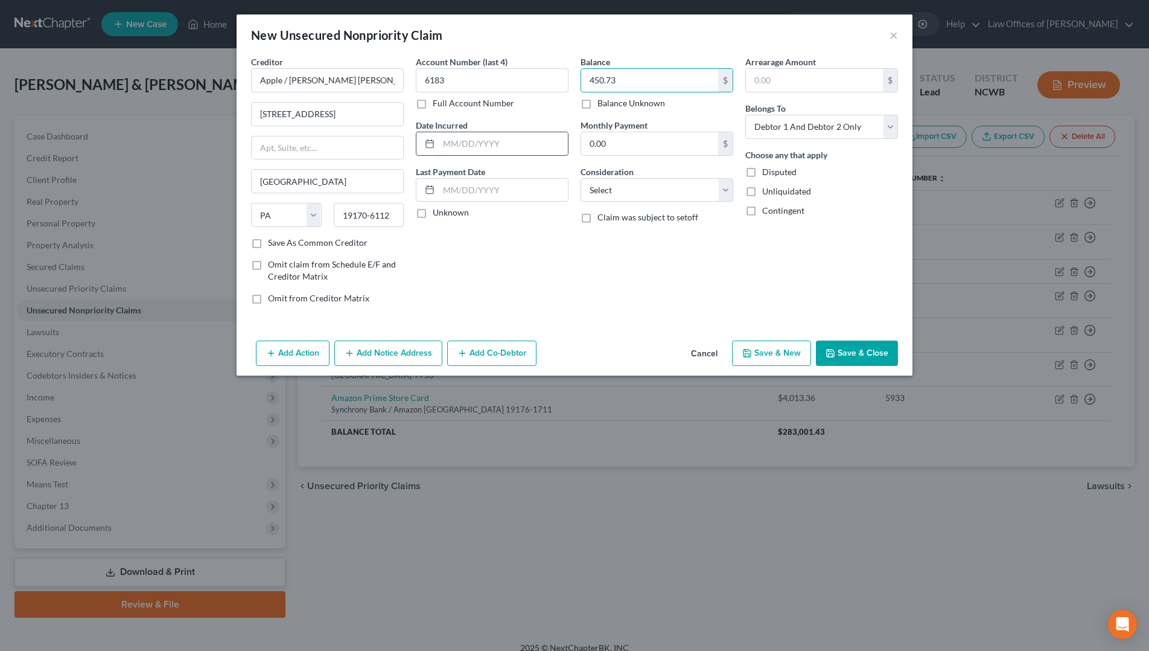
click at [482, 149] on input "text" at bounding box center [503, 143] width 129 height 23
type input "[DATE]"
click at [593, 190] on select "Select Cable / Satellite Services Collection Agency Credit Card Debt Debt Couns…" at bounding box center [657, 190] width 153 height 24
select select "2"
click at [581, 178] on select "Select Cable / Satellite Services Collection Agency Credit Card Debt Debt Couns…" at bounding box center [657, 190] width 153 height 24
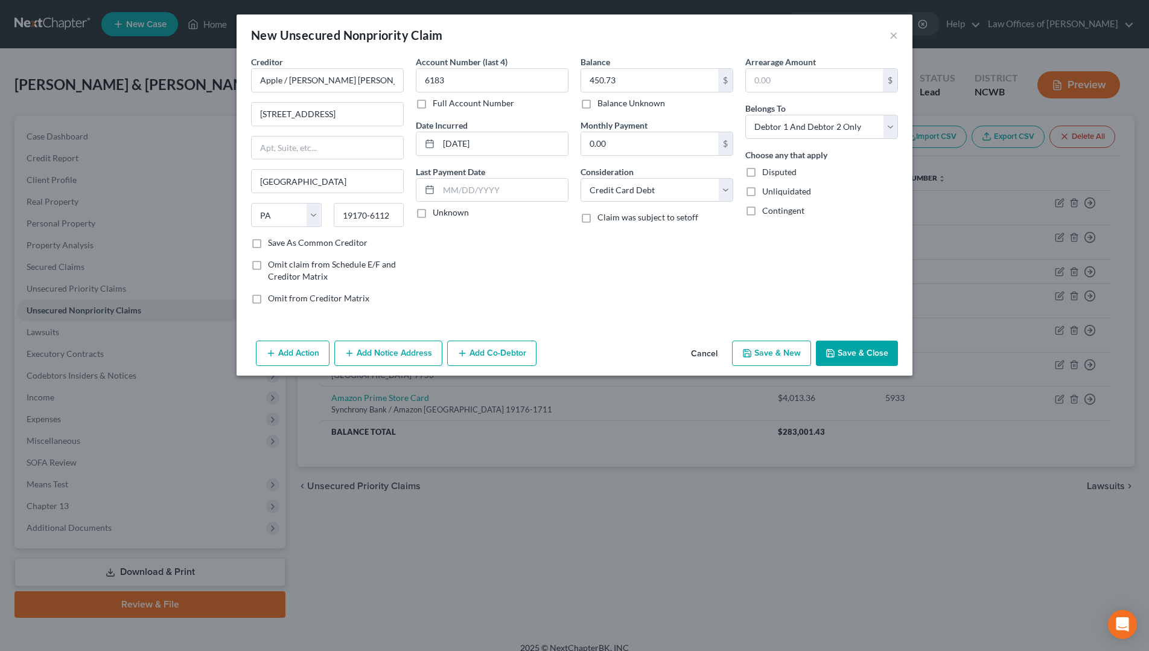
click at [862, 354] on button "Save & Close" at bounding box center [857, 352] width 82 height 25
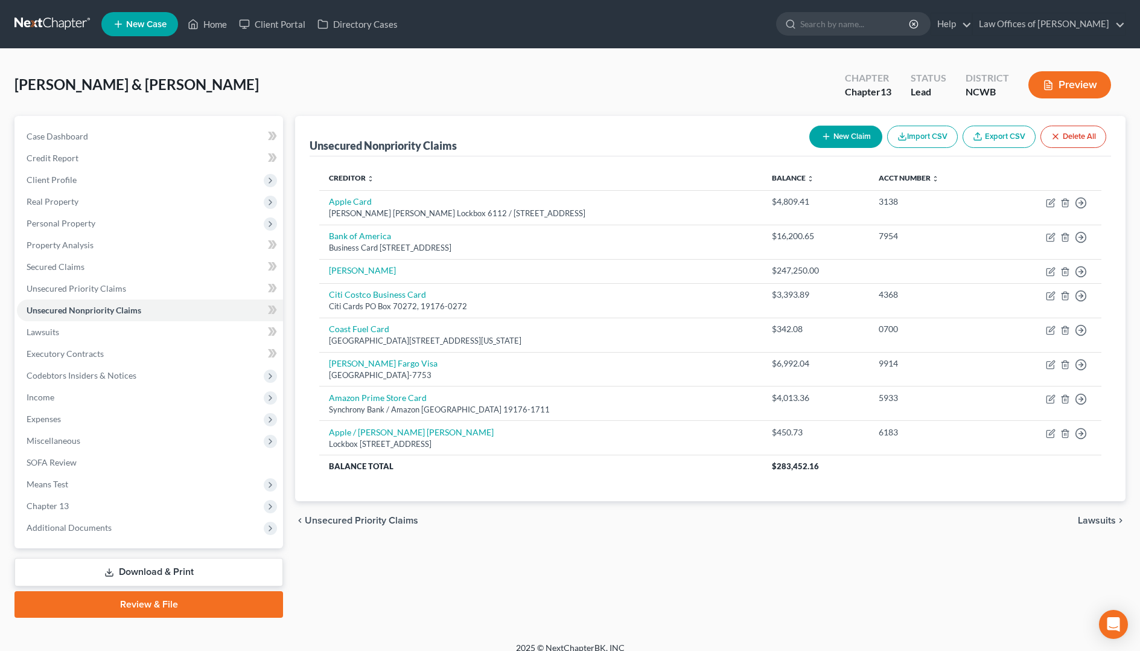
click at [855, 132] on button "New Claim" at bounding box center [845, 137] width 73 height 22
select select "2"
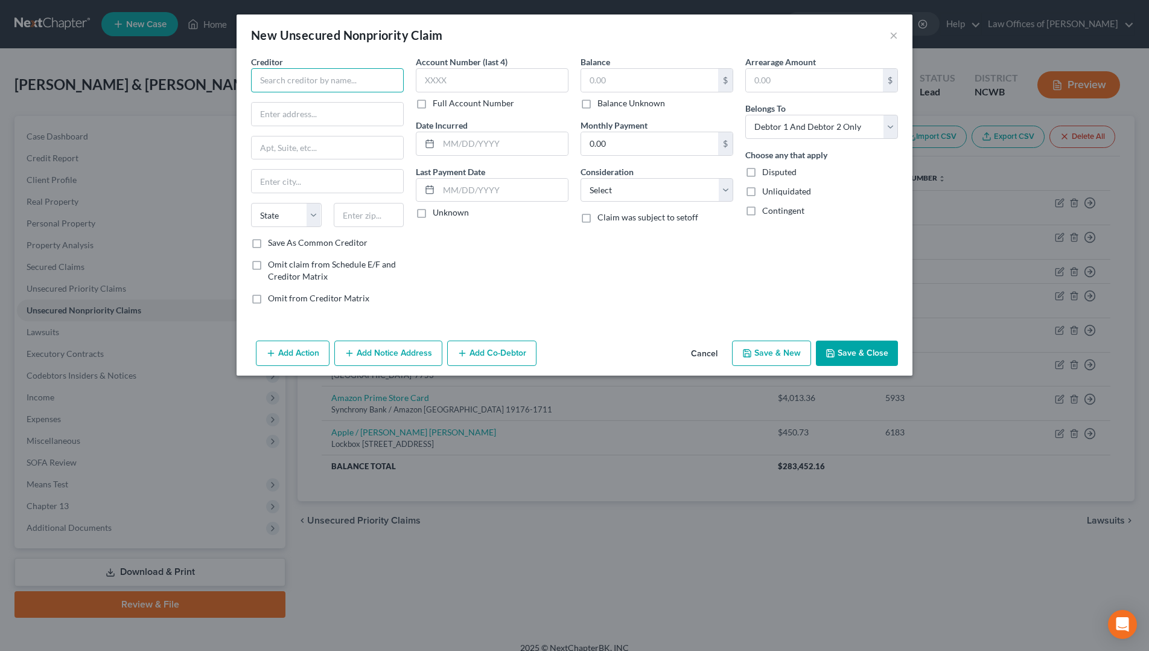
click at [356, 90] on input "text" at bounding box center [327, 80] width 153 height 24
type input "Chase Ink Business"
type input "PO Box 1423"
type input "Charlotte"
select select "28"
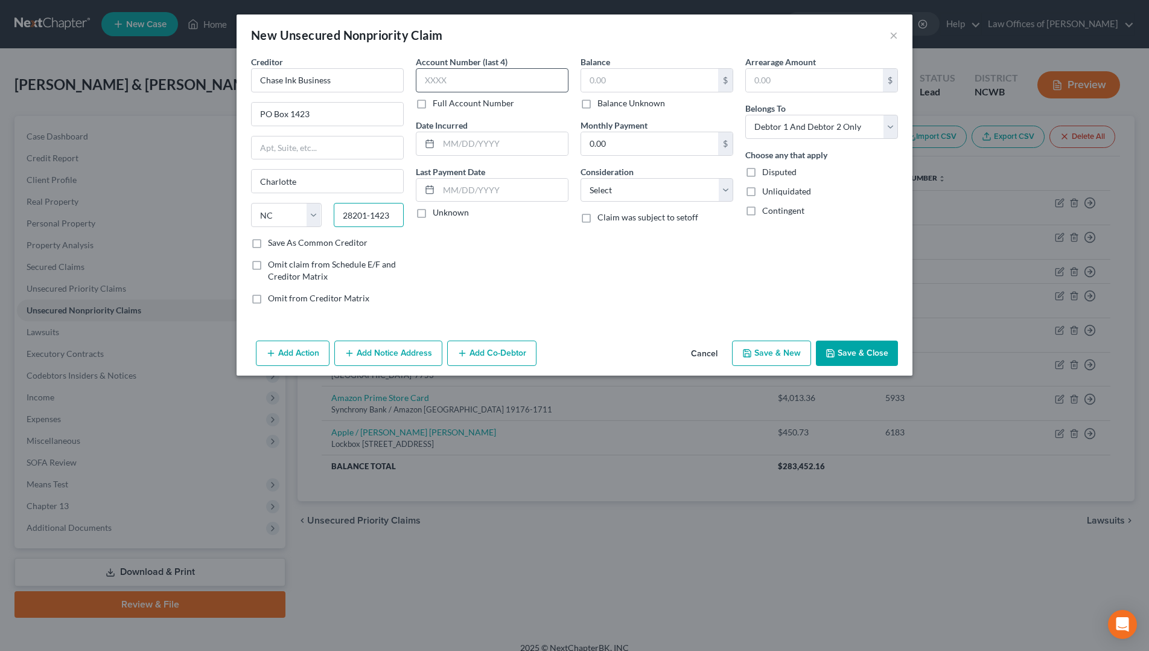
type input "28201-1423"
click at [517, 85] on input "text" at bounding box center [492, 80] width 153 height 24
type input "3499"
click at [691, 75] on input "text" at bounding box center [649, 80] width 137 height 23
type input "12,838.77"
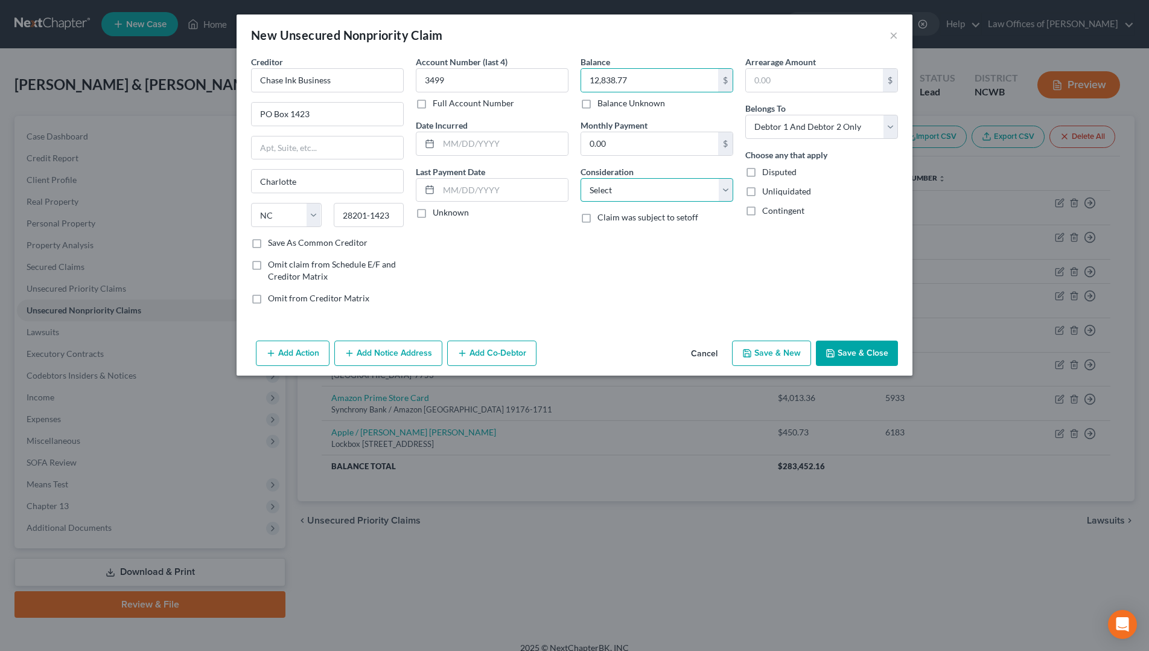
click at [605, 190] on select "Select Cable / Satellite Services Collection Agency Credit Card Debt Debt Couns…" at bounding box center [657, 190] width 153 height 24
select select "2"
click at [581, 178] on select "Select Cable / Satellite Services Collection Agency Credit Card Debt Debt Couns…" at bounding box center [657, 190] width 153 height 24
click at [816, 129] on select "Select Debtor 1 Only Debtor 2 Only Debtor 1 And Debtor 2 Only At Least One Of T…" at bounding box center [821, 127] width 153 height 24
select select "0"
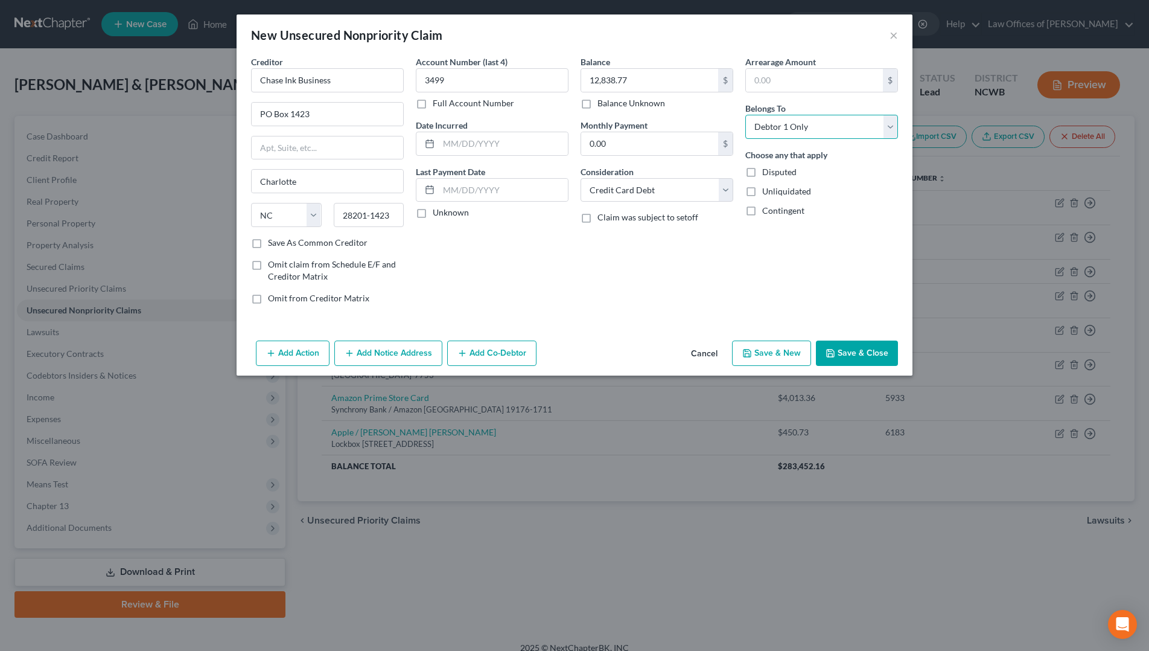
click at [745, 115] on select "Select Debtor 1 Only Debtor 2 Only Debtor 1 And Debtor 2 Only At Least One Of T…" at bounding box center [821, 127] width 153 height 24
click at [859, 351] on button "Save & Close" at bounding box center [857, 352] width 82 height 25
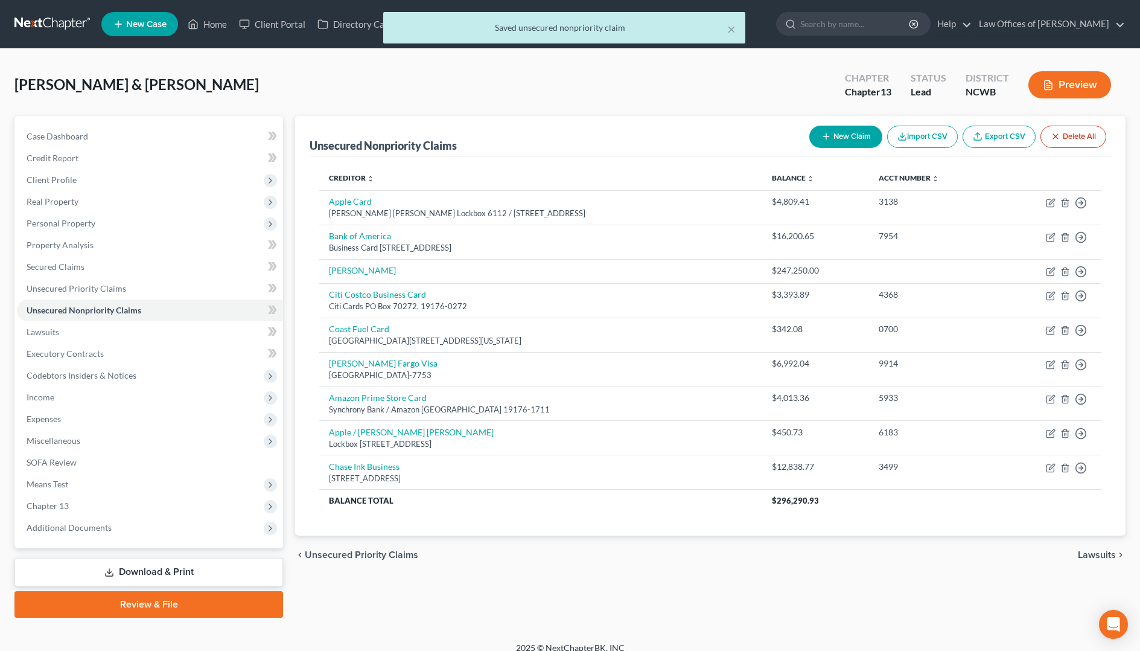
click at [856, 132] on button "New Claim" at bounding box center [845, 137] width 73 height 22
select select "2"
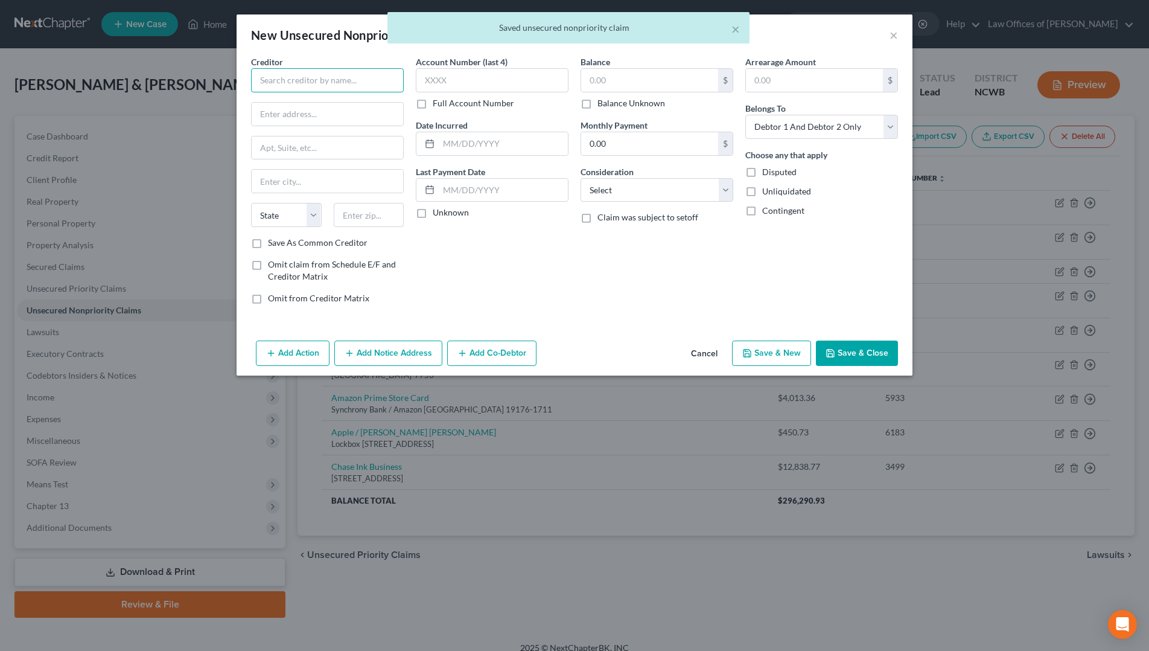
drag, startPoint x: 356, startPoint y: 83, endPoint x: 376, endPoint y: 80, distance: 20.7
click at [360, 82] on input "text" at bounding box center [327, 80] width 153 height 24
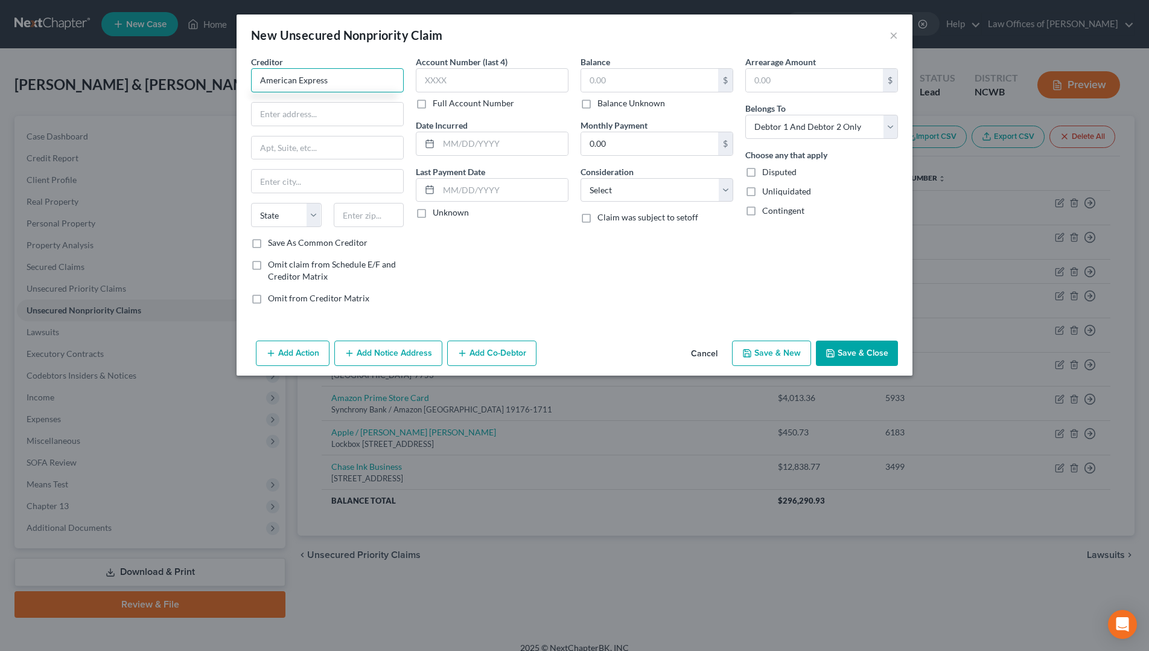
type input "American Express"
type input "PO Box 96001"
type input "[GEOGRAPHIC_DATA]"
select select "4"
type input "90096-8000"
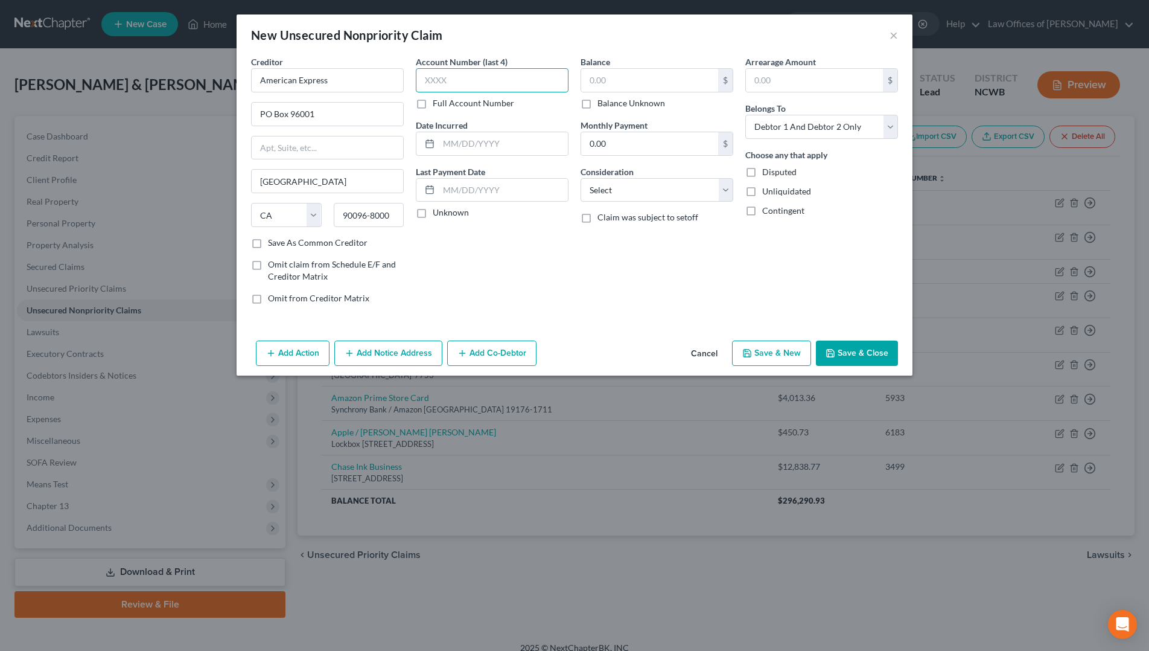
click at [486, 80] on input "text" at bounding box center [492, 80] width 153 height 24
type input "3499"
click at [643, 79] on input "text" at bounding box center [649, 80] width 137 height 23
type input "1"
type input "24,967.00"
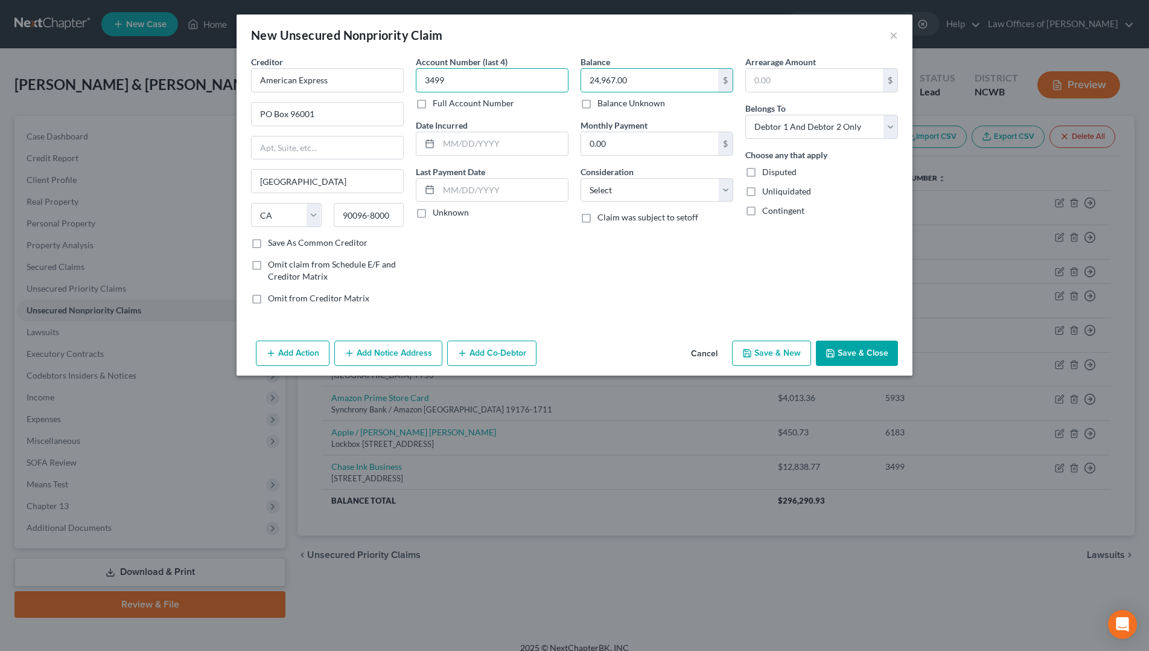
click at [497, 72] on input "3499" at bounding box center [492, 80] width 153 height 24
type input "3"
type input "1008"
click at [656, 195] on select "Select Cable / Satellite Services Collection Agency Credit Card Debt Debt Couns…" at bounding box center [657, 190] width 153 height 24
select select "2"
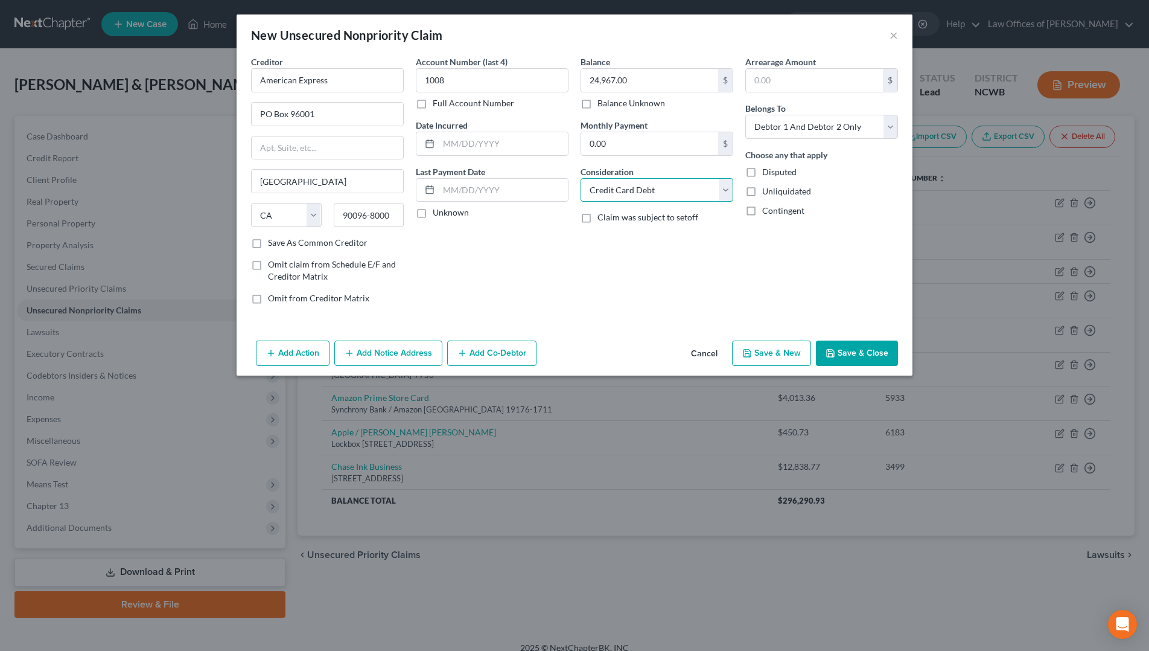
click at [581, 178] on select "Select Cable / Satellite Services Collection Agency Credit Card Debt Debt Couns…" at bounding box center [657, 190] width 153 height 24
click at [782, 134] on select "Select Debtor 1 Only Debtor 2 Only Debtor 1 And Debtor 2 Only At Least One Of T…" at bounding box center [821, 127] width 153 height 24
select select "0"
click at [745, 115] on select "Select Debtor 1 Only Debtor 2 Only Debtor 1 And Debtor 2 Only At Least One Of T…" at bounding box center [821, 127] width 153 height 24
click at [476, 152] on input "text" at bounding box center [503, 143] width 129 height 23
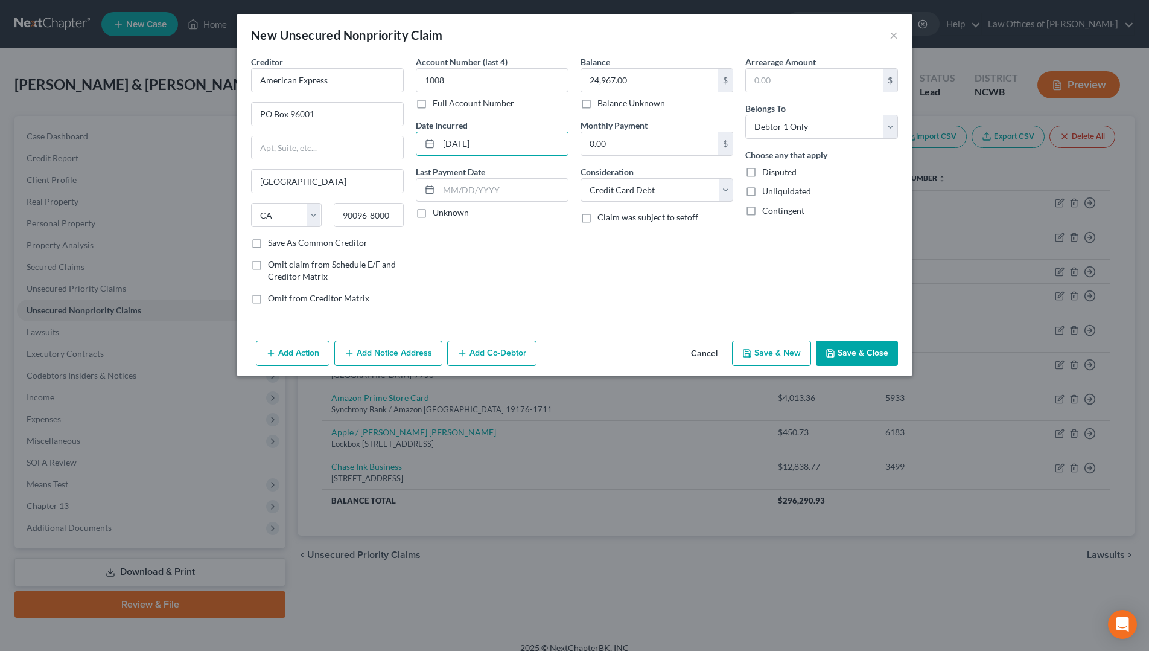
type input "[DATE]"
click at [833, 353] on icon "button" at bounding box center [831, 353] width 10 height 10
